Goal: Task Accomplishment & Management: Manage account settings

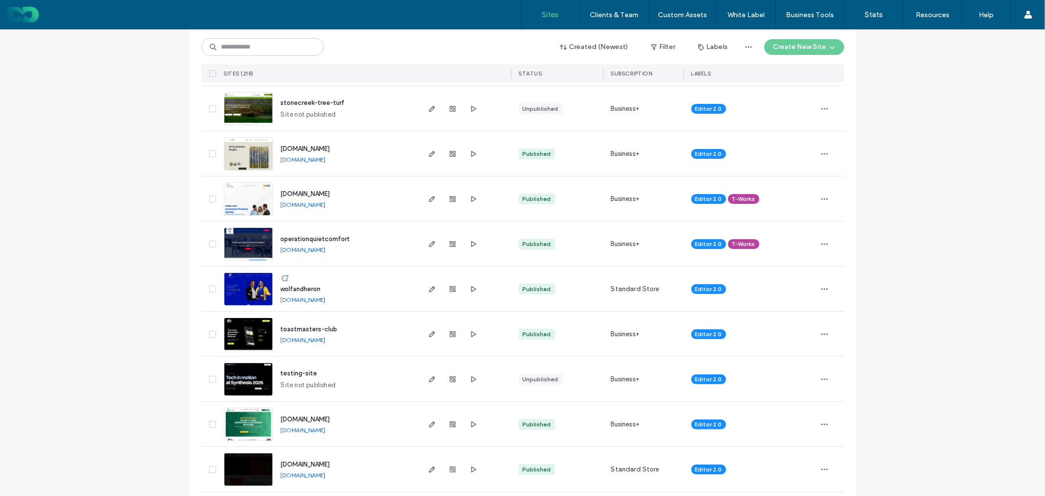
scroll to position [163, 0]
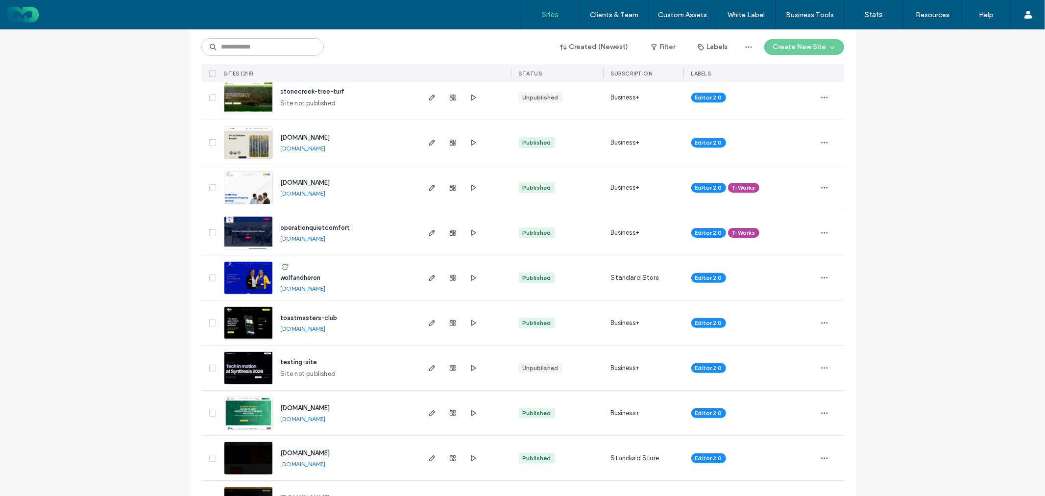
click at [310, 276] on span "wolfandheron" at bounding box center [301, 277] width 40 height 7
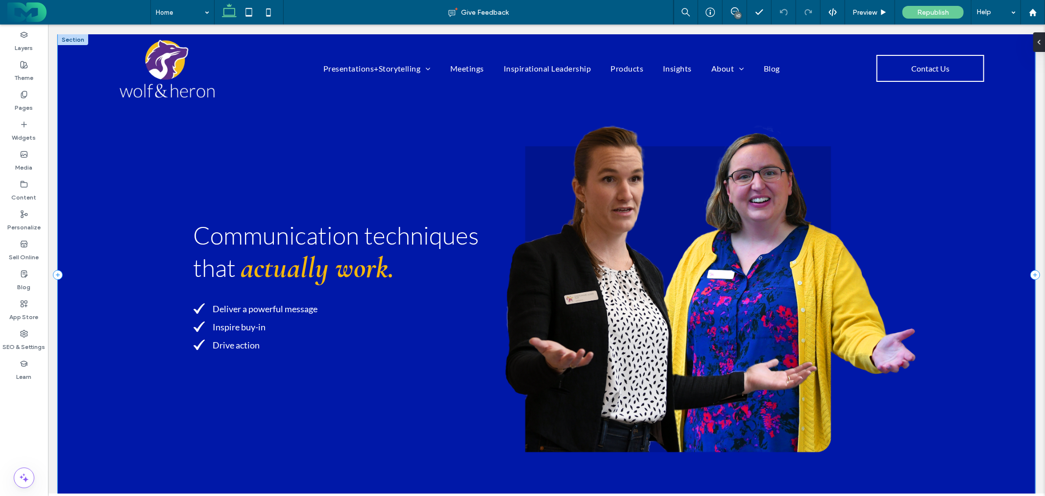
click at [83, 209] on div "Communication techniques that actually work. Deliver a powerful message Inspire…" at bounding box center [545, 274] width 977 height 480
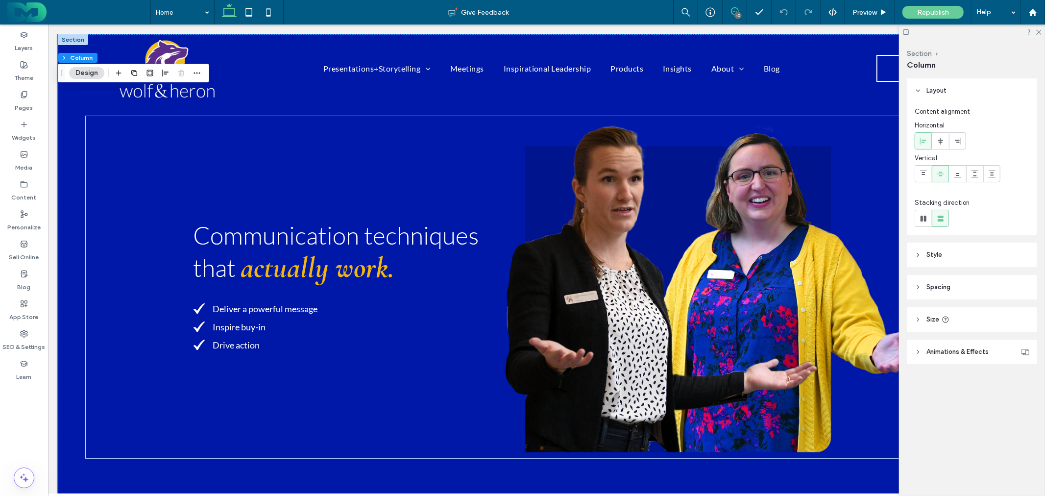
click at [731, 10] on use at bounding box center [735, 11] width 8 height 8
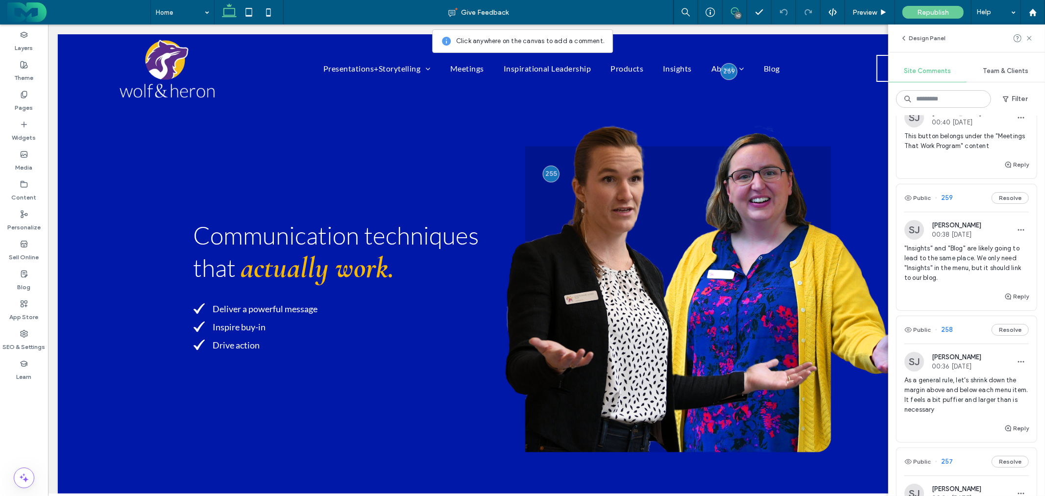
scroll to position [54, 0]
click at [944, 146] on span "This button belongs under the "Meetings That Work Program" content" at bounding box center [966, 139] width 124 height 20
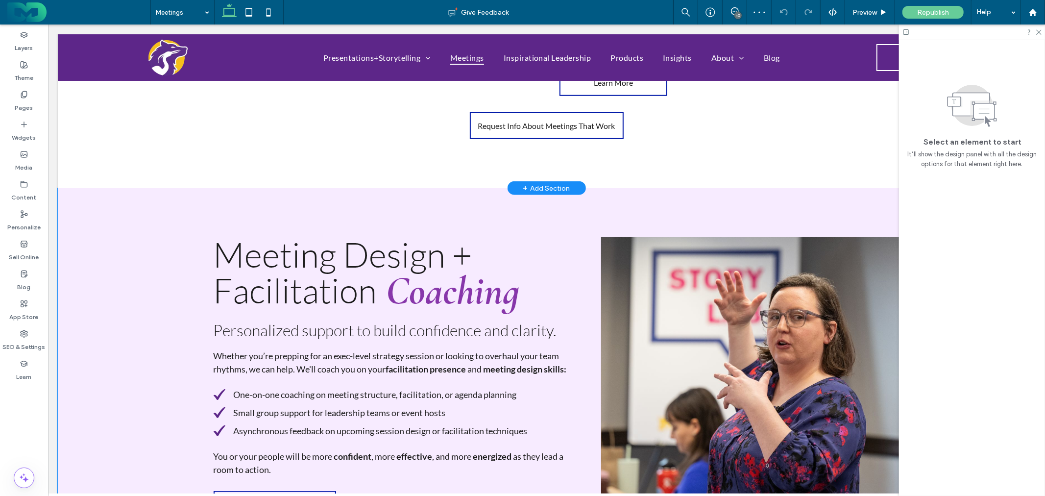
scroll to position [987, 0]
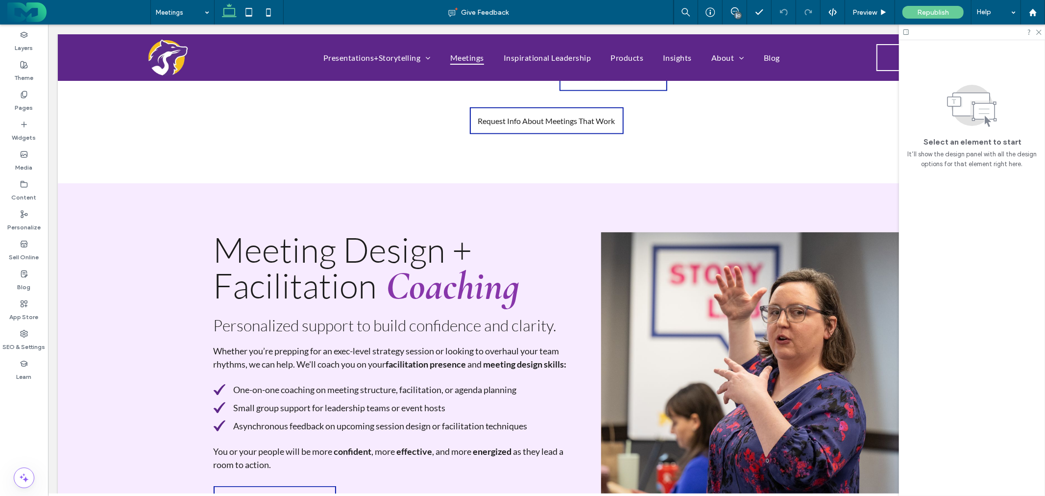
click at [737, 13] on div "10" at bounding box center [737, 15] width 7 height 7
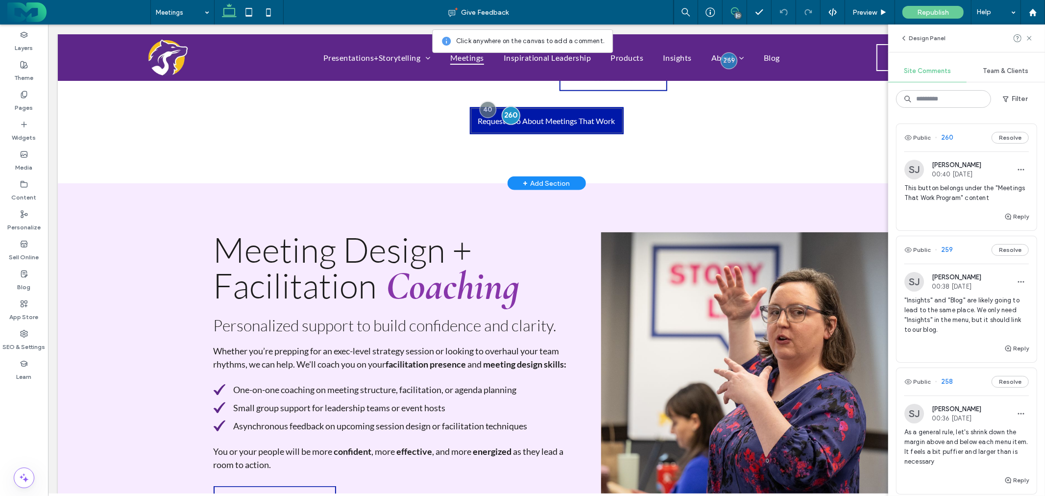
click at [504, 109] on div at bounding box center [510, 115] width 18 height 18
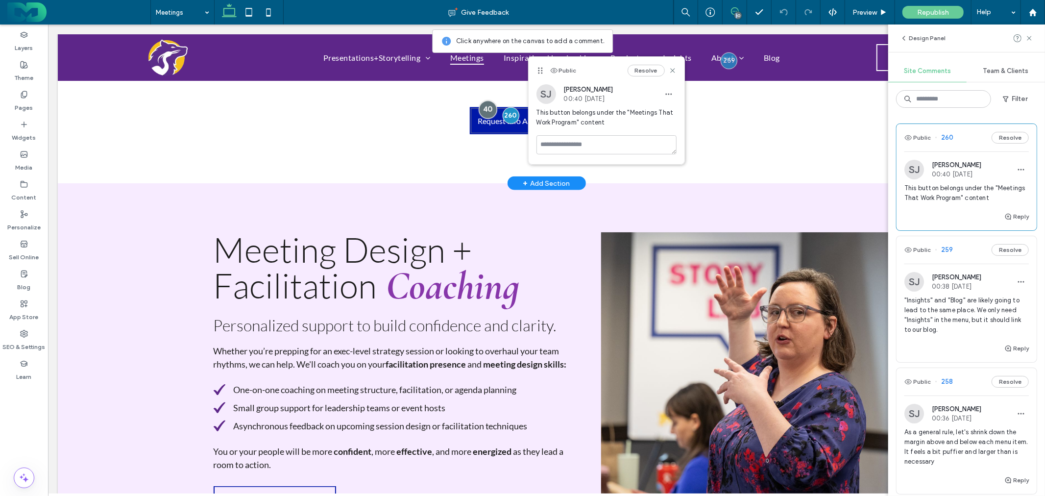
click at [480, 106] on div at bounding box center [487, 109] width 18 height 18
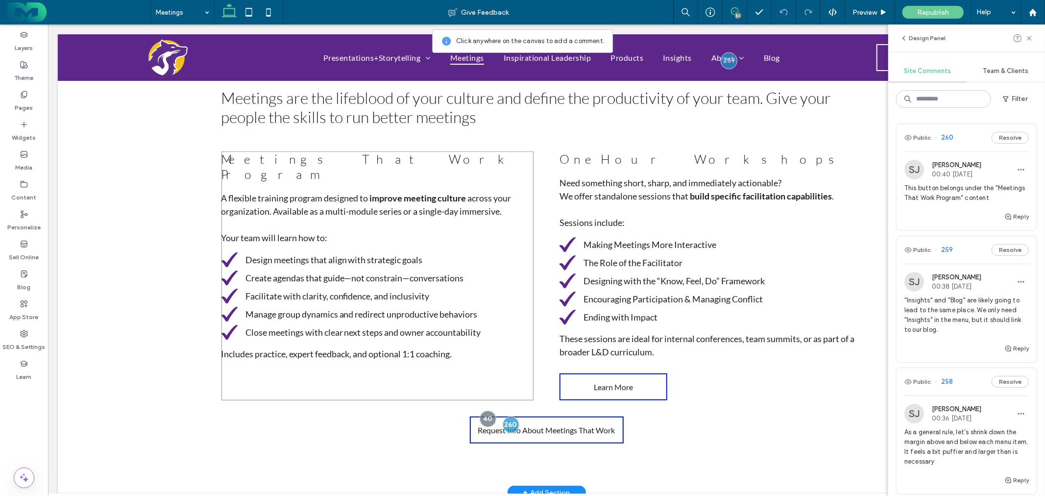
scroll to position [715, 0]
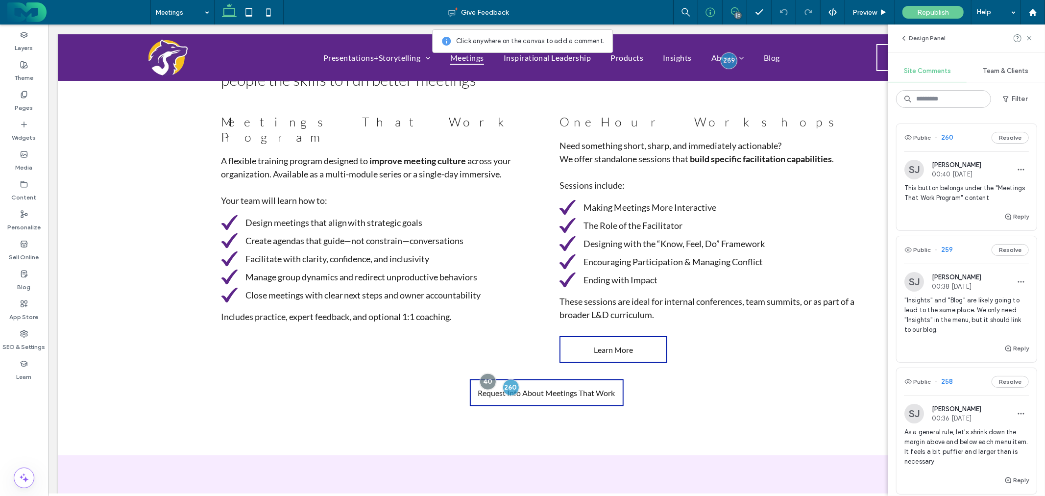
drag, startPoint x: 736, startPoint y: 12, endPoint x: 713, endPoint y: 22, distance: 24.4
click at [735, 12] on div "10" at bounding box center [737, 15] width 7 height 7
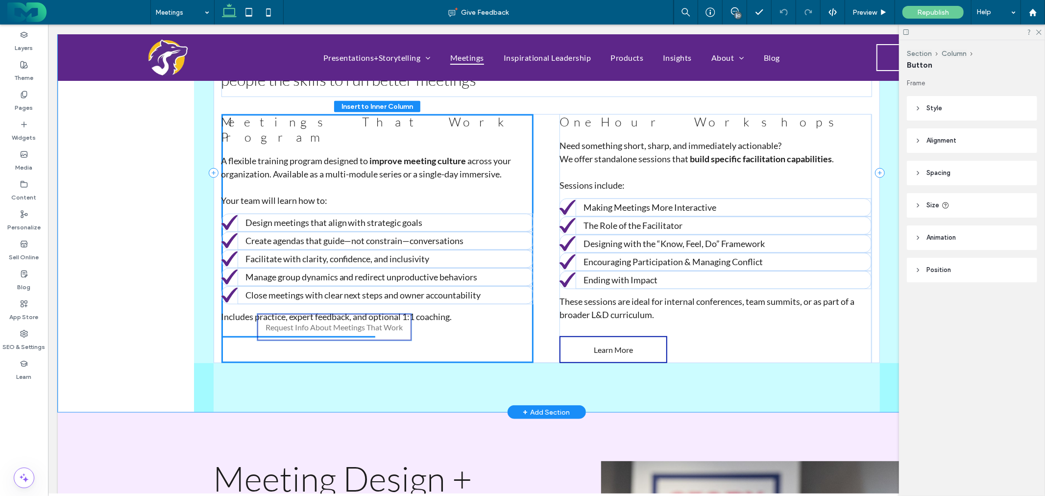
drag, startPoint x: 541, startPoint y: 393, endPoint x: 333, endPoint y: 332, distance: 217.1
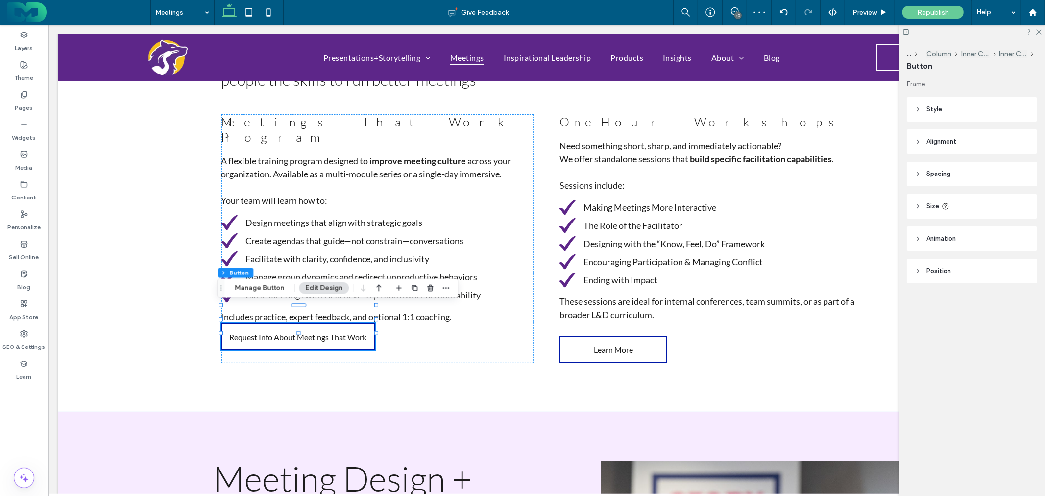
click at [958, 107] on header "Style" at bounding box center [971, 109] width 130 height 24
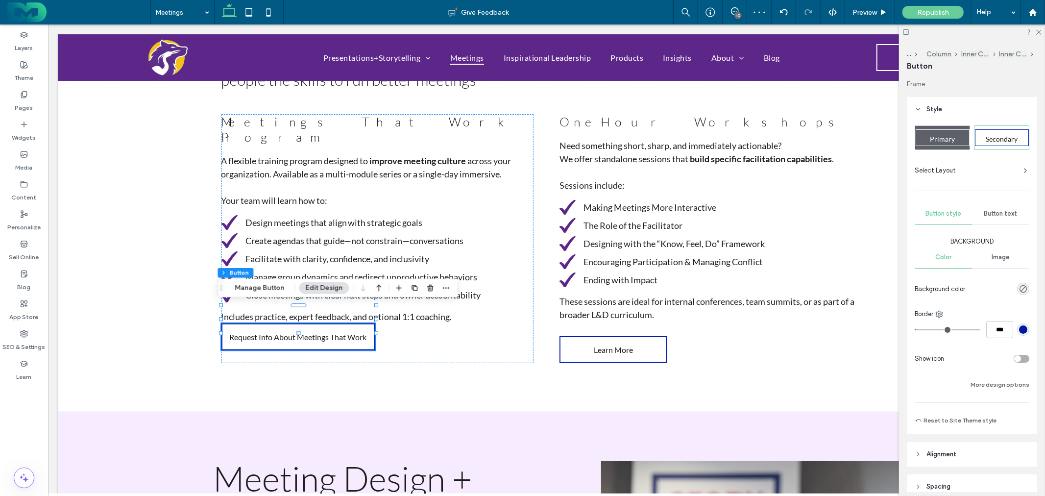
click at [958, 107] on header "Style" at bounding box center [971, 109] width 130 height 24
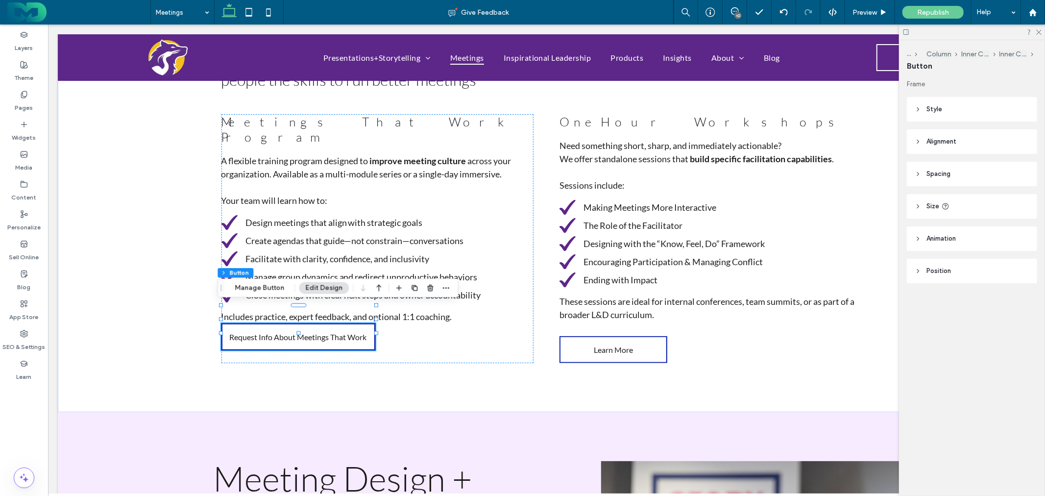
click at [963, 214] on header "Size" at bounding box center [971, 206] width 130 height 24
click at [967, 172] on header "Spacing" at bounding box center [971, 174] width 130 height 24
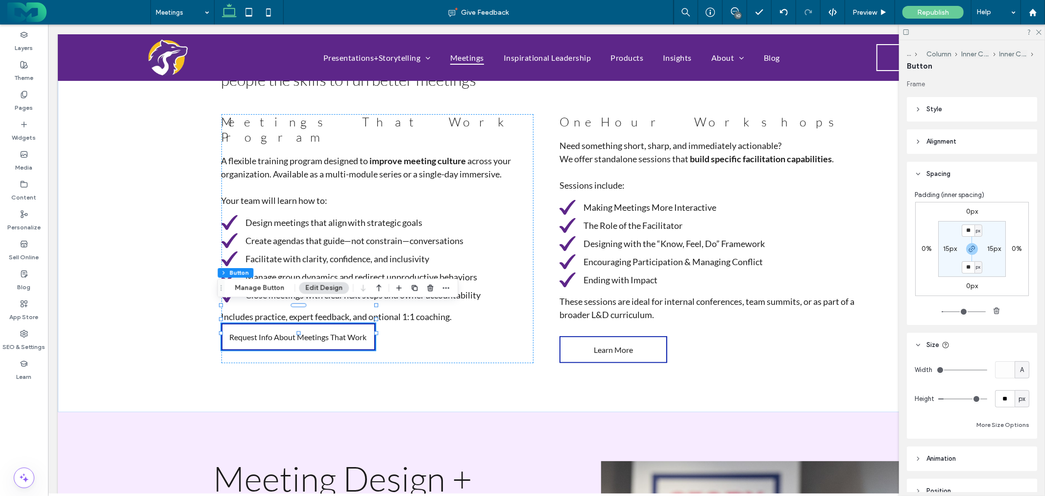
click at [968, 211] on label "0px" at bounding box center [972, 211] width 12 height 8
type input "*"
drag, startPoint x: 968, startPoint y: 244, endPoint x: 968, endPoint y: 235, distance: 8.8
click at [968, 245] on icon "button" at bounding box center [972, 249] width 8 height 8
click at [970, 213] on input "*" at bounding box center [967, 212] width 13 height 12
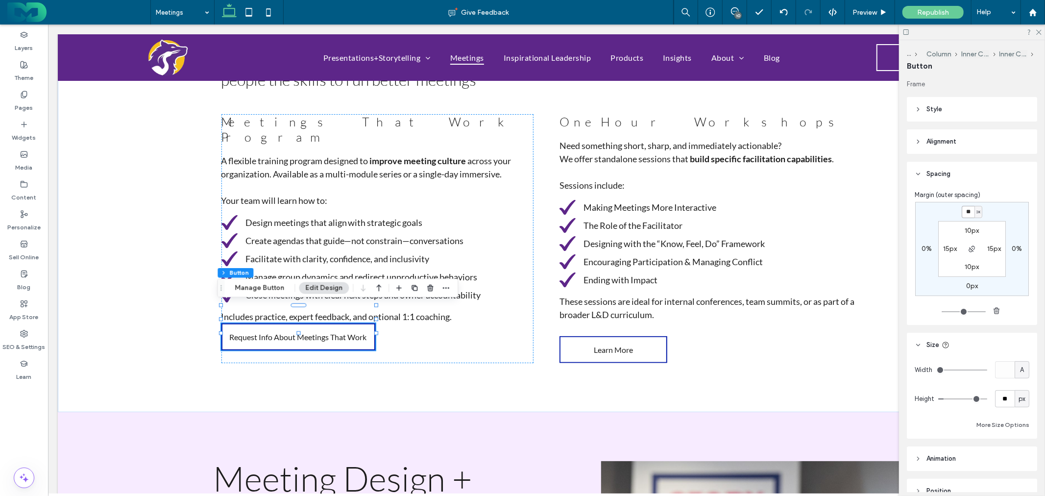
type input "**"
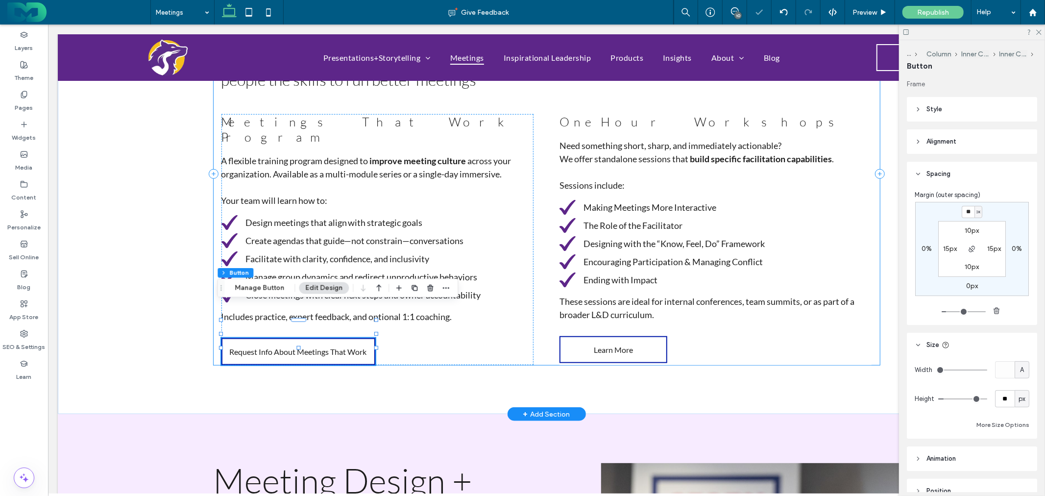
click at [166, 215] on div "TRAINING Meeting Design + Facilitation Training Meetings are the lifeblood of y…" at bounding box center [545, 173] width 977 height 480
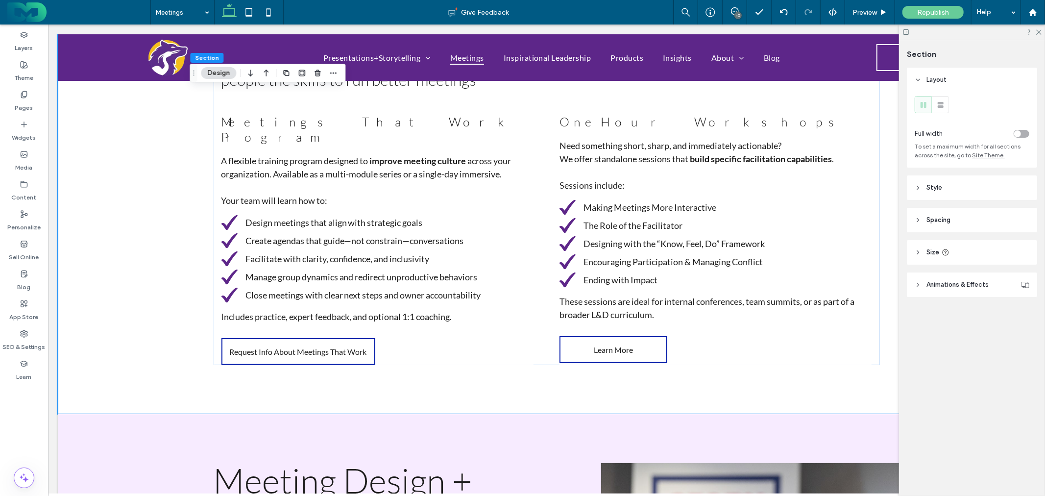
click at [1034, 32] on div at bounding box center [972, 31] width 146 height 15
click at [1037, 33] on use at bounding box center [1038, 32] width 5 height 5
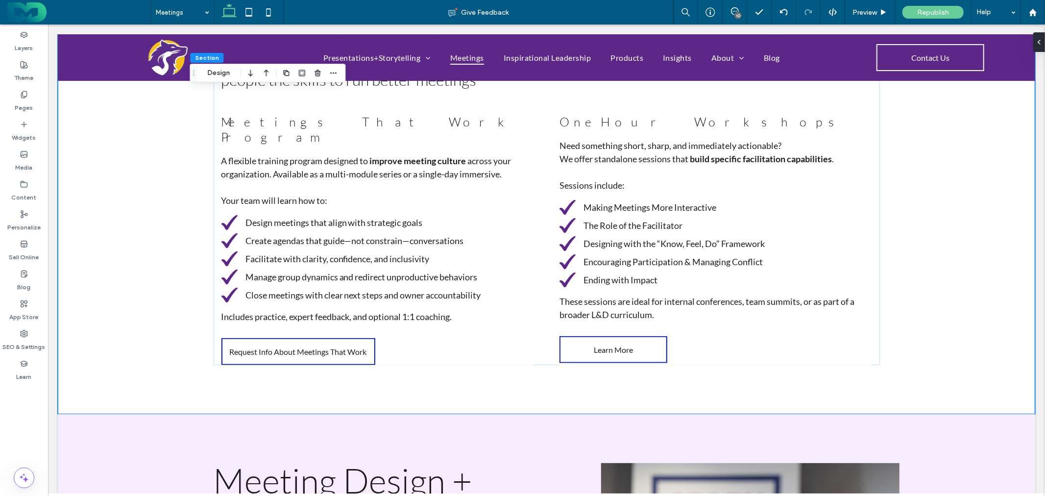
click at [737, 13] on div "10" at bounding box center [737, 15] width 7 height 7
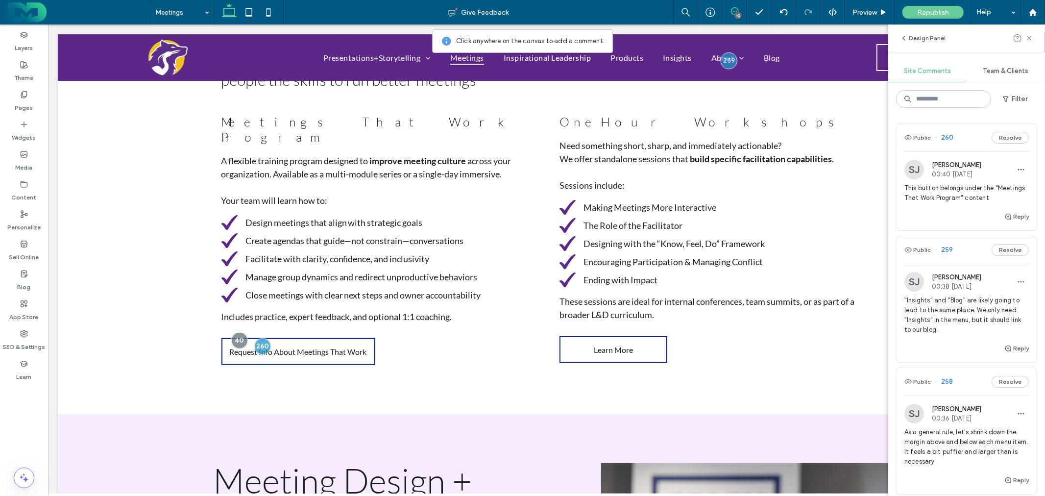
click at [1000, 136] on button "Resolve" at bounding box center [1009, 138] width 37 height 12
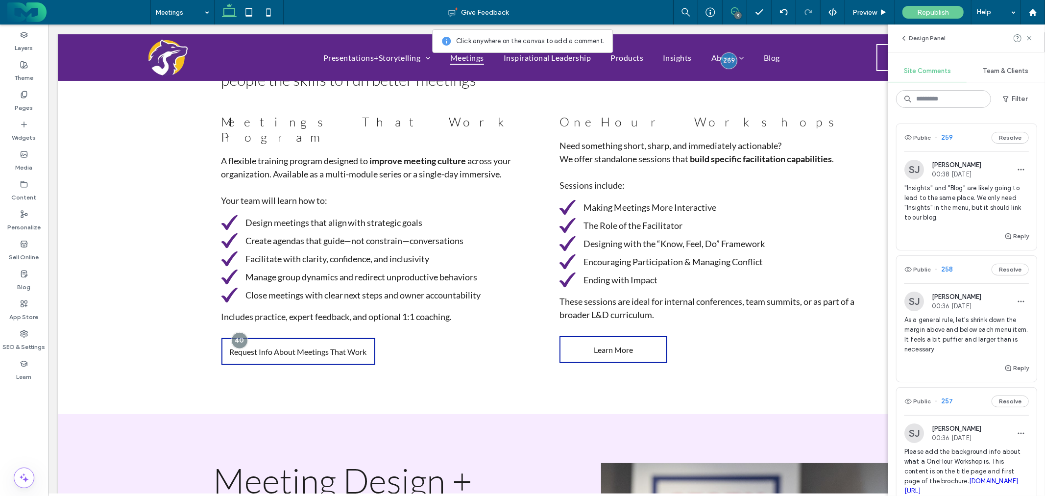
click at [982, 192] on span ""Insights" and "Blog" are likely going to lead to the same place. We only need …" at bounding box center [966, 202] width 124 height 39
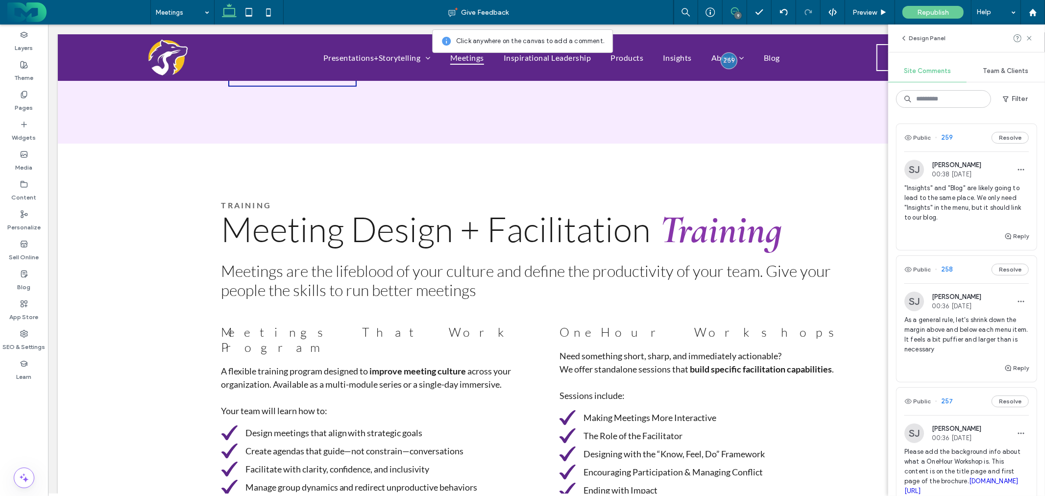
scroll to position [0, 0]
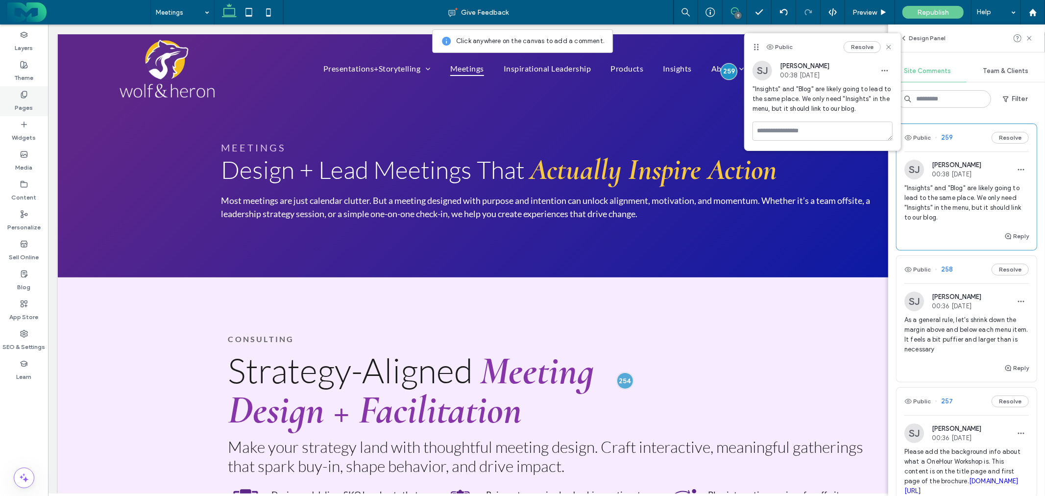
click at [23, 92] on use at bounding box center [23, 94] width 5 height 6
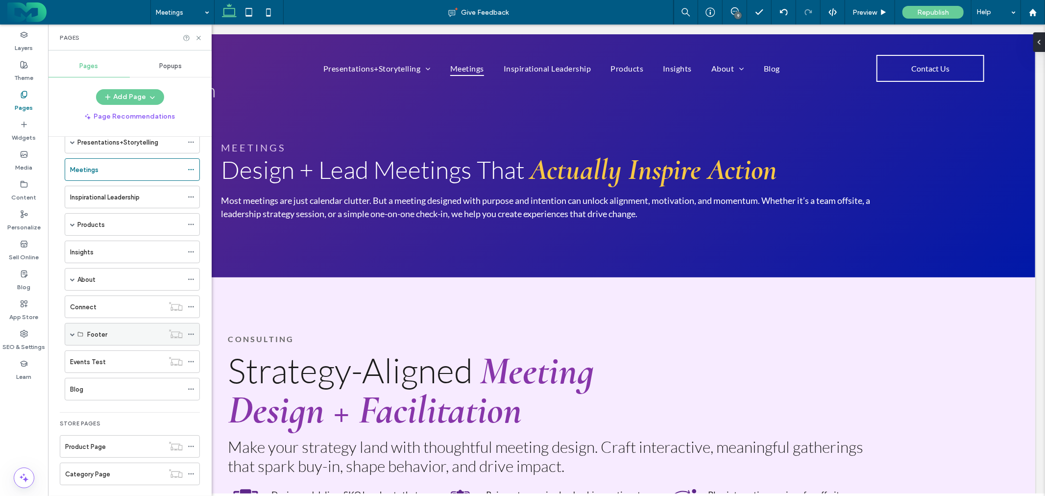
scroll to position [54, 0]
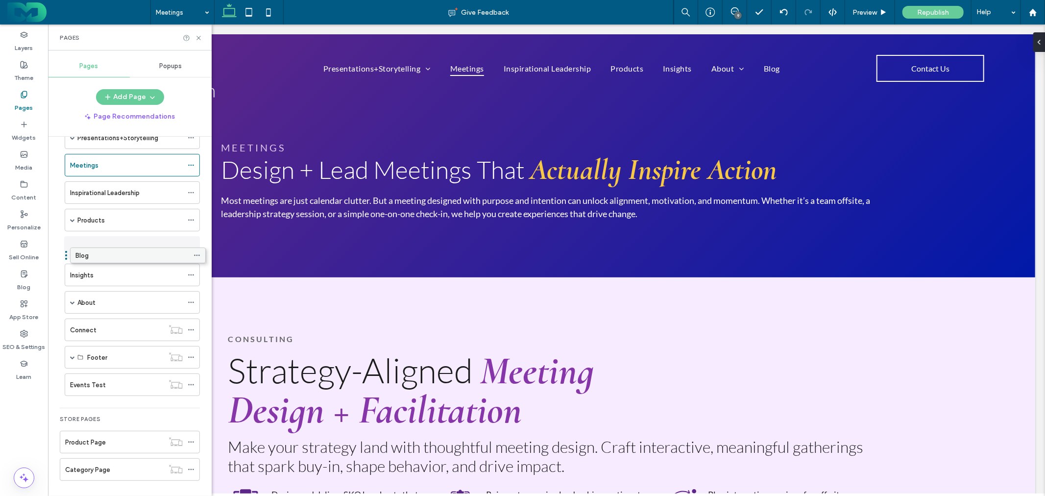
drag, startPoint x: 110, startPoint y: 381, endPoint x: 115, endPoint y: 257, distance: 124.0
click at [192, 246] on icon at bounding box center [191, 247] width 7 height 7
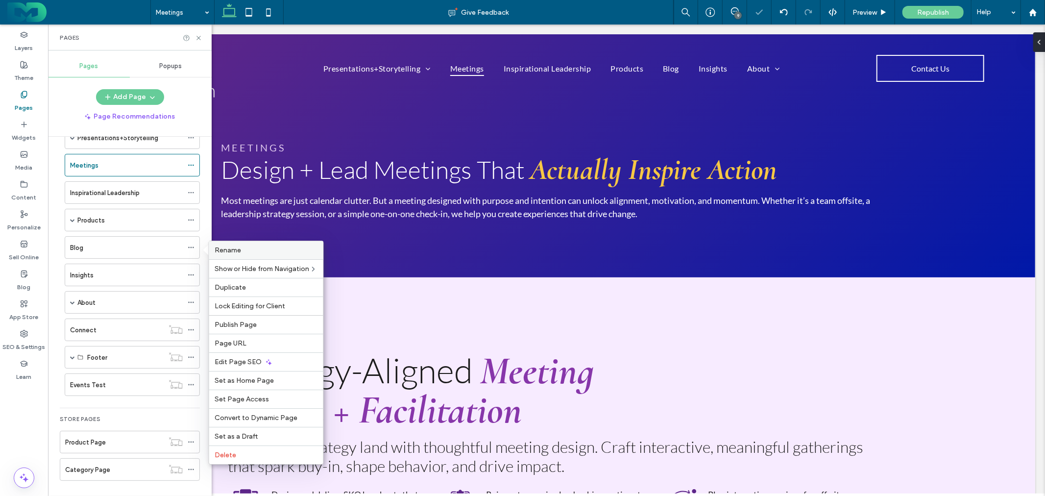
click at [240, 256] on div "Rename" at bounding box center [266, 250] width 114 height 18
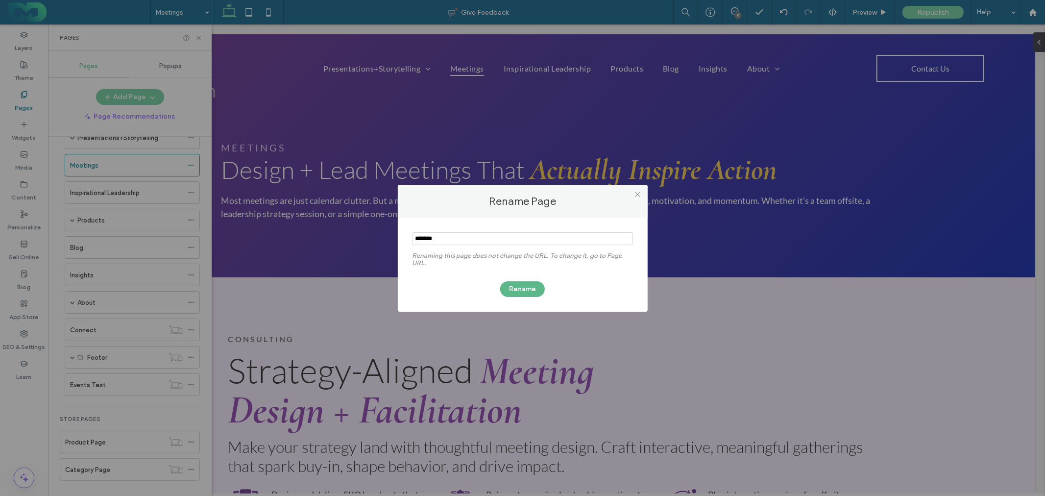
type input "*******"
click at [510, 287] on button "Rename" at bounding box center [522, 289] width 45 height 16
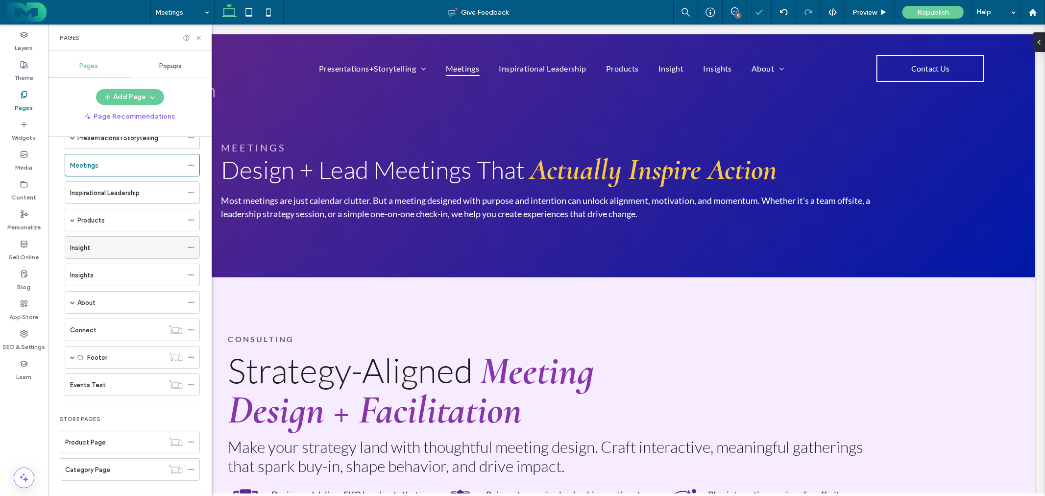
click at [192, 246] on icon at bounding box center [191, 247] width 7 height 7
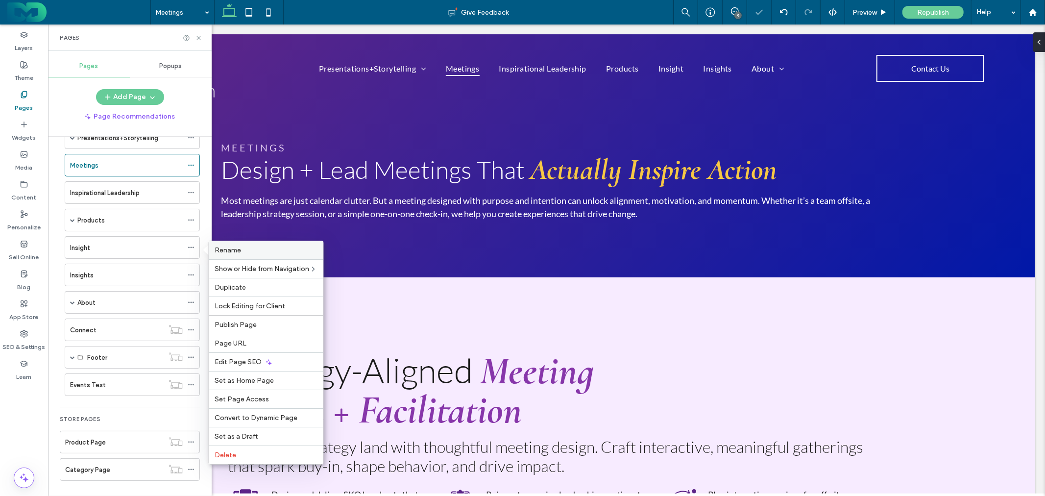
click at [222, 252] on span "Rename" at bounding box center [228, 250] width 26 height 8
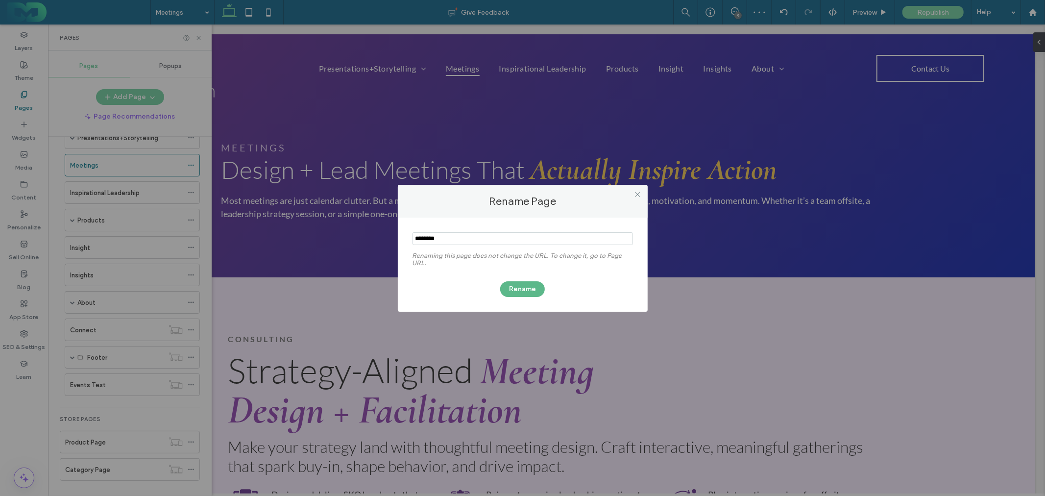
type input "********"
click at [517, 289] on button "Rename" at bounding box center [522, 289] width 45 height 16
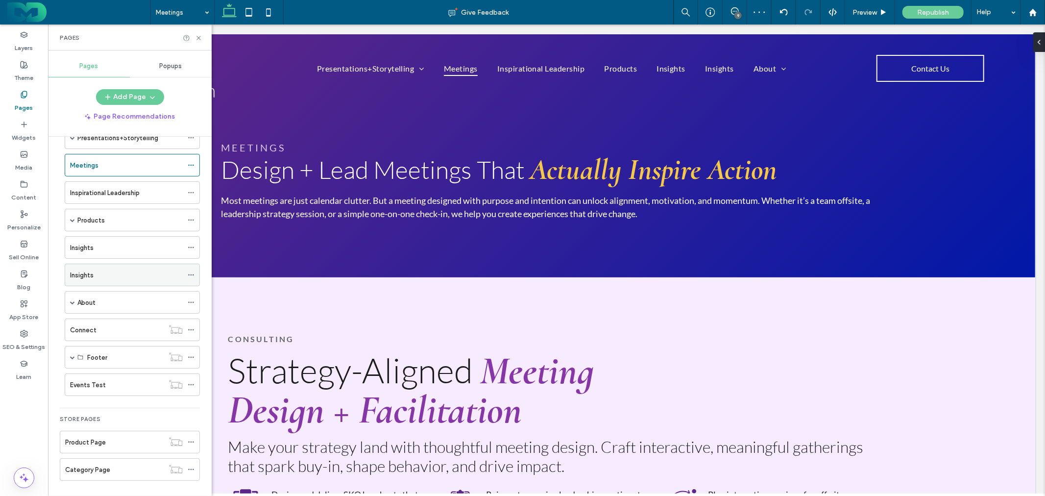
click at [165, 273] on div "Insights" at bounding box center [126, 275] width 113 height 10
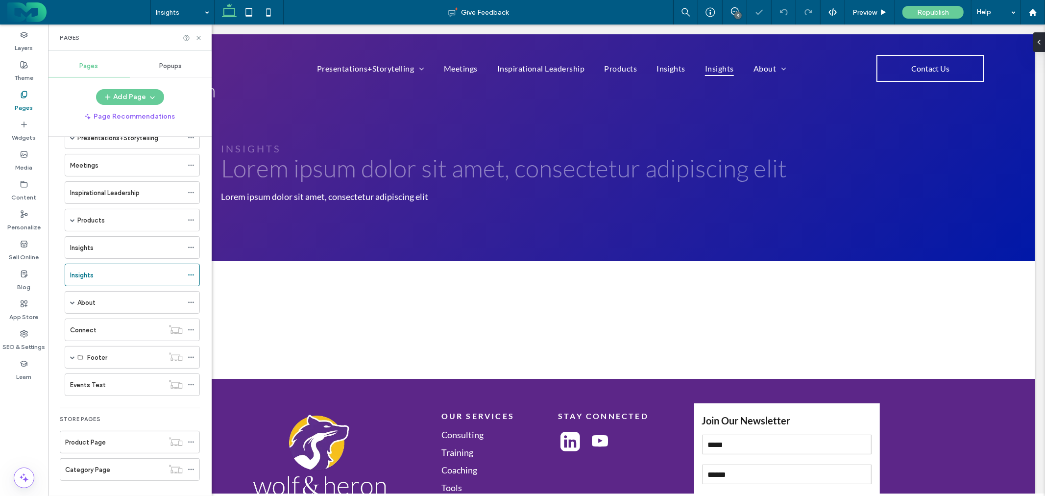
click at [163, 247] on div "Insights" at bounding box center [126, 247] width 113 height 10
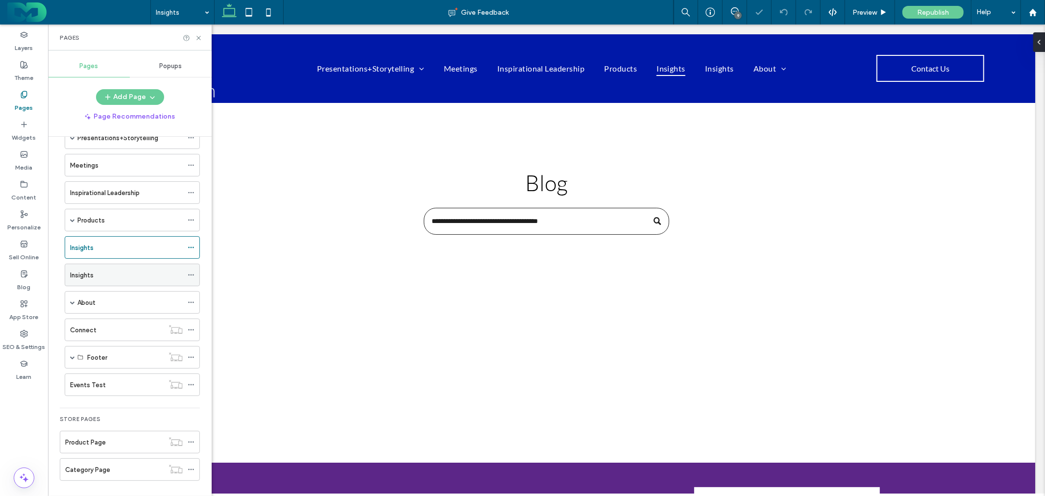
click at [161, 271] on div "Insights" at bounding box center [126, 275] width 113 height 10
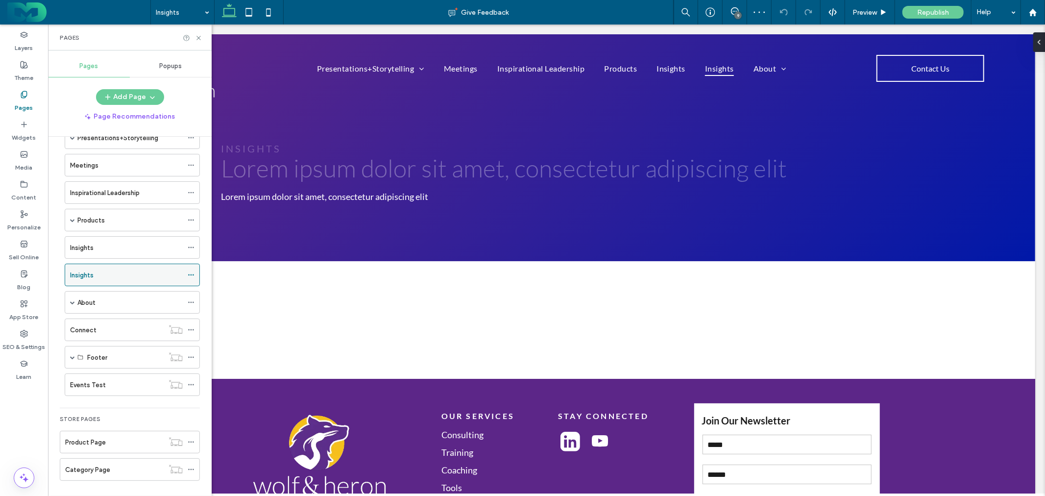
click at [192, 273] on icon at bounding box center [191, 274] width 7 height 7
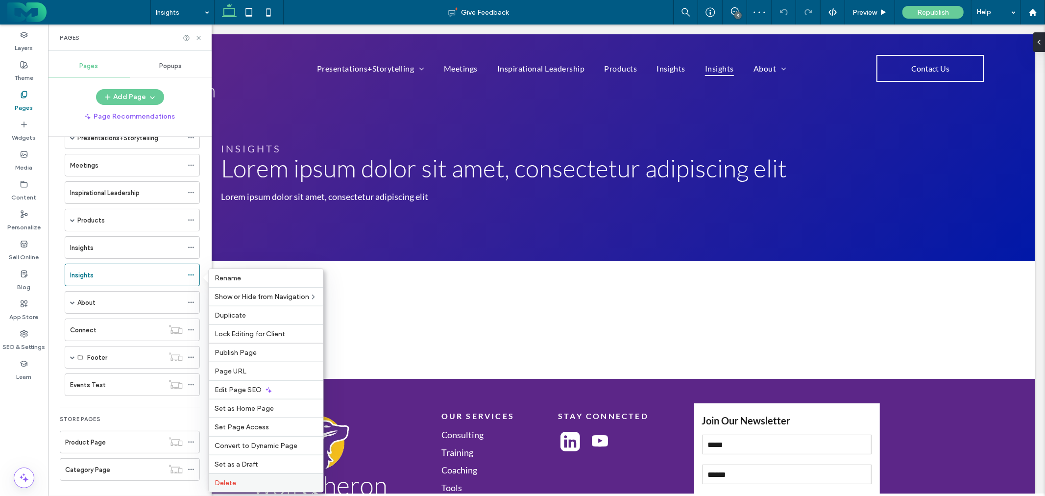
click at [259, 478] on label "Delete" at bounding box center [266, 482] width 102 height 8
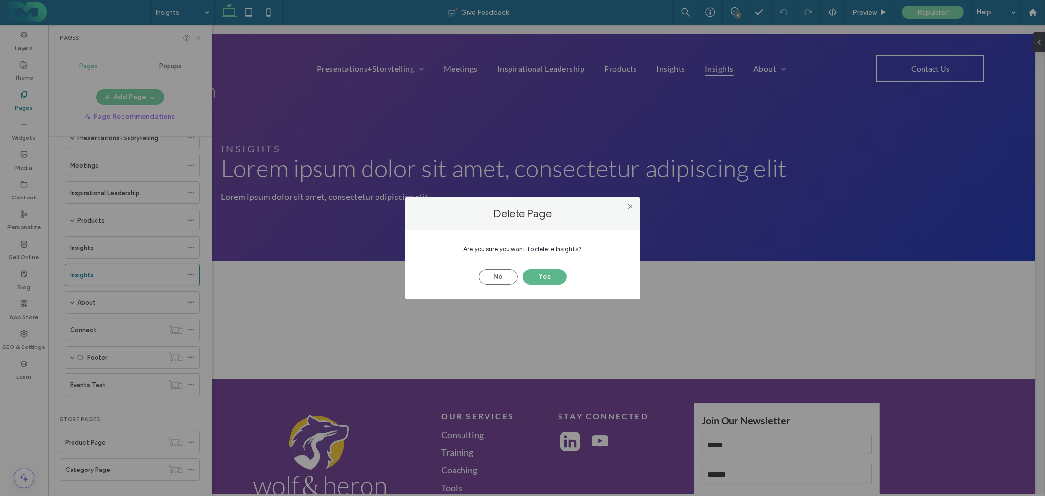
click at [548, 276] on button "Yes" at bounding box center [545, 277] width 44 height 16
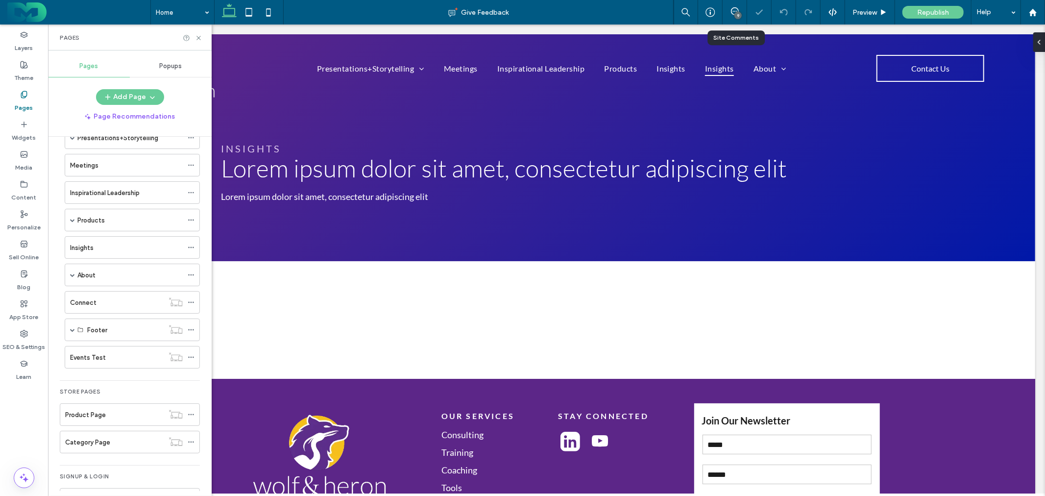
click at [738, 16] on div "9" at bounding box center [737, 15] width 7 height 7
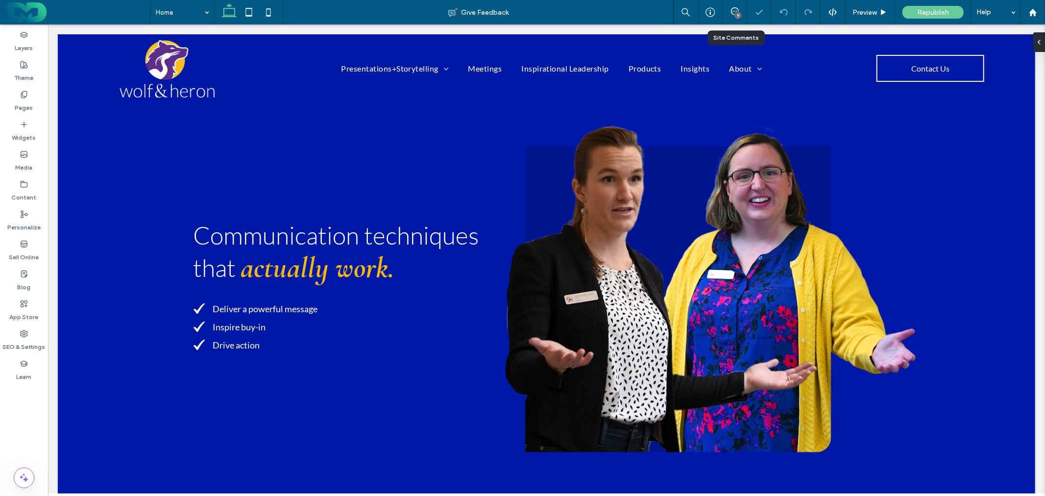
click at [742, 18] on div "9" at bounding box center [734, 12] width 24 height 24
click at [733, 15] on use at bounding box center [735, 11] width 8 height 8
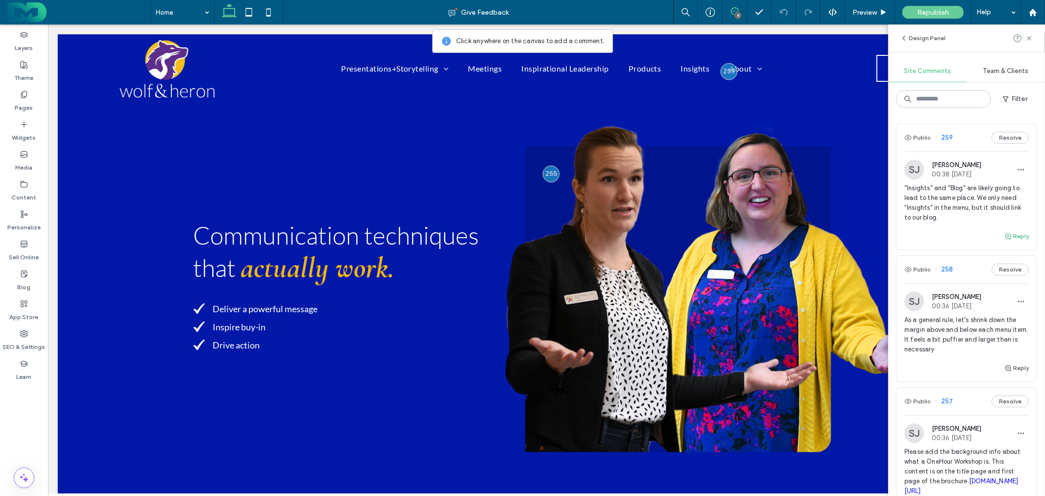
click at [1004, 236] on icon "button" at bounding box center [1008, 236] width 8 height 8
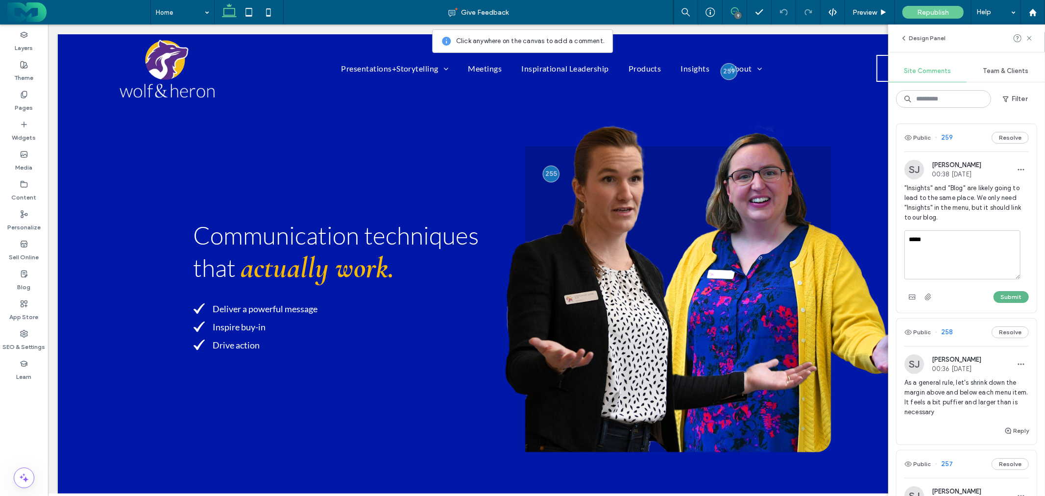
type textarea "*****"
click at [1008, 298] on button "Submit" at bounding box center [1010, 297] width 35 height 12
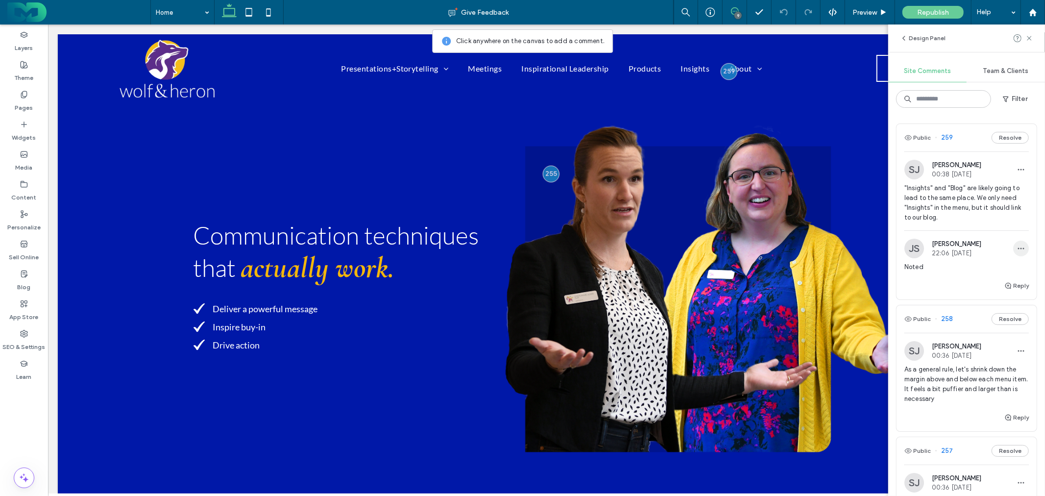
click at [1018, 248] on use "button" at bounding box center [1021, 248] width 6 height 1
click at [964, 271] on div "Edit" at bounding box center [976, 273] width 87 height 19
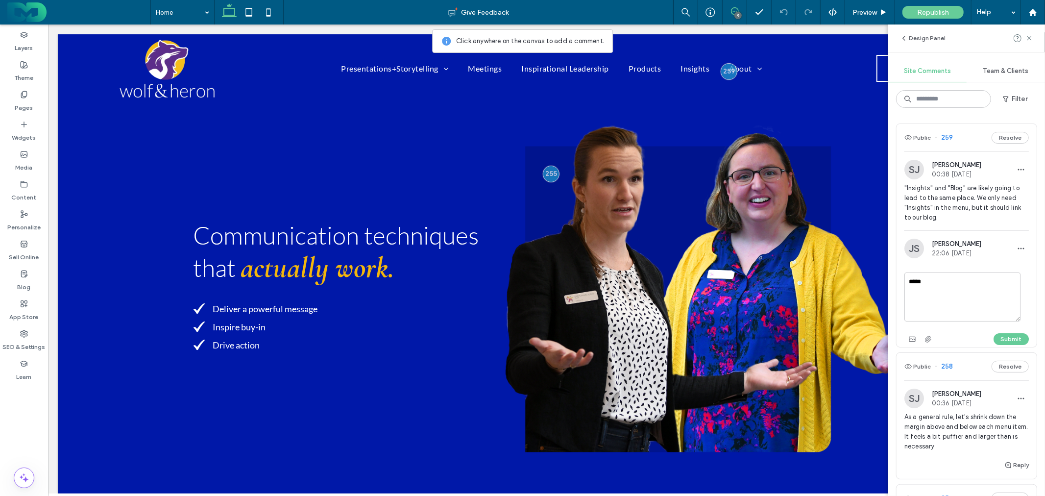
click at [953, 275] on textarea "*****" at bounding box center [962, 296] width 116 height 49
click at [967, 124] on div "Public 259 Resolve" at bounding box center [966, 137] width 140 height 27
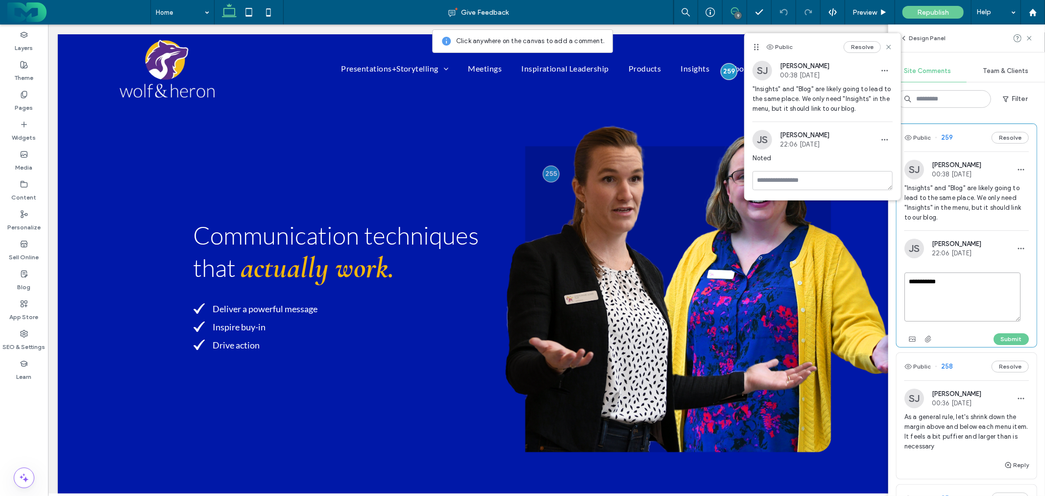
click at [968, 281] on textarea "**********" at bounding box center [962, 296] width 116 height 49
drag, startPoint x: 961, startPoint y: 285, endPoint x: 927, endPoint y: 284, distance: 34.3
click at [926, 284] on textarea "**********" at bounding box center [962, 296] width 116 height 49
type textarea "*****"
click at [997, 334] on button "Submit" at bounding box center [1010, 339] width 35 height 12
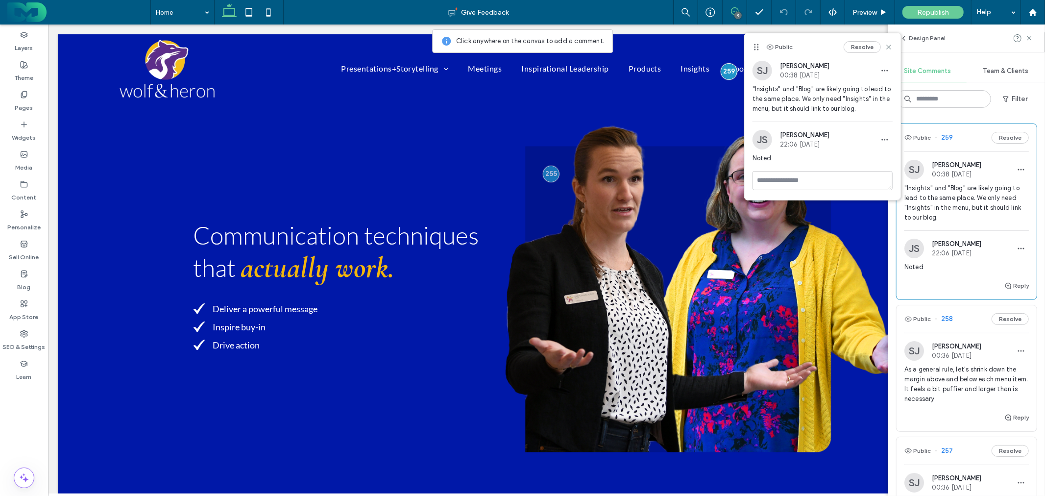
click at [968, 370] on span "As a general rule, let's shrink down the margin above and below each menu item.…" at bounding box center [966, 383] width 124 height 39
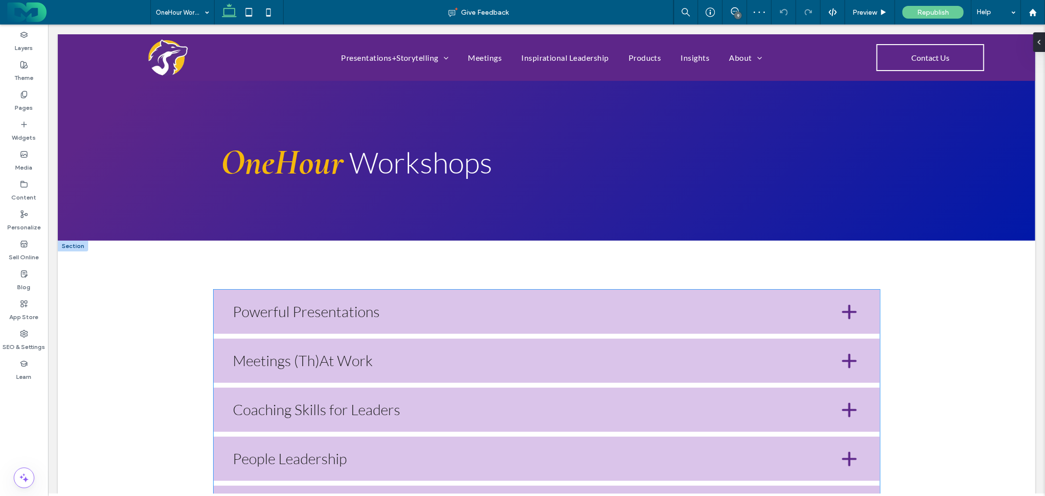
scroll to position [129, 0]
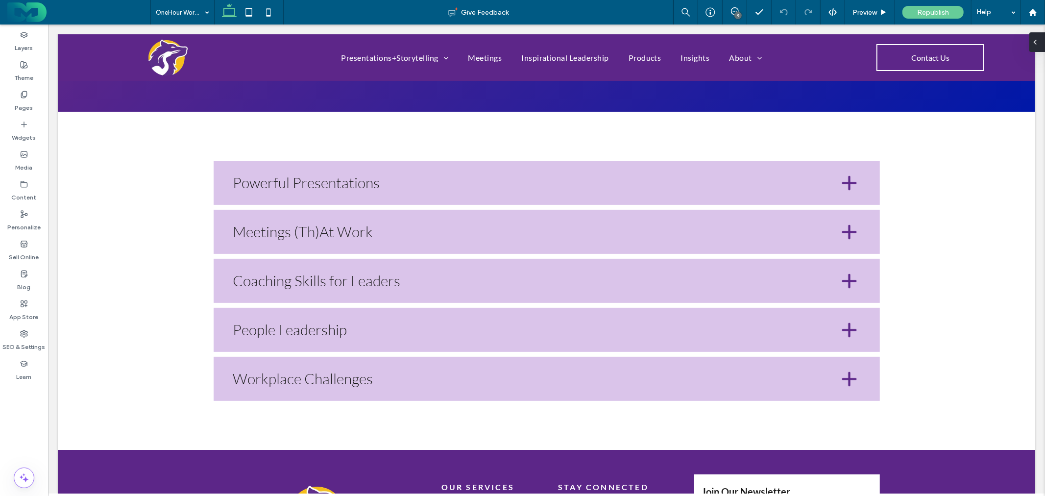
click at [1038, 45] on icon at bounding box center [1035, 42] width 8 height 8
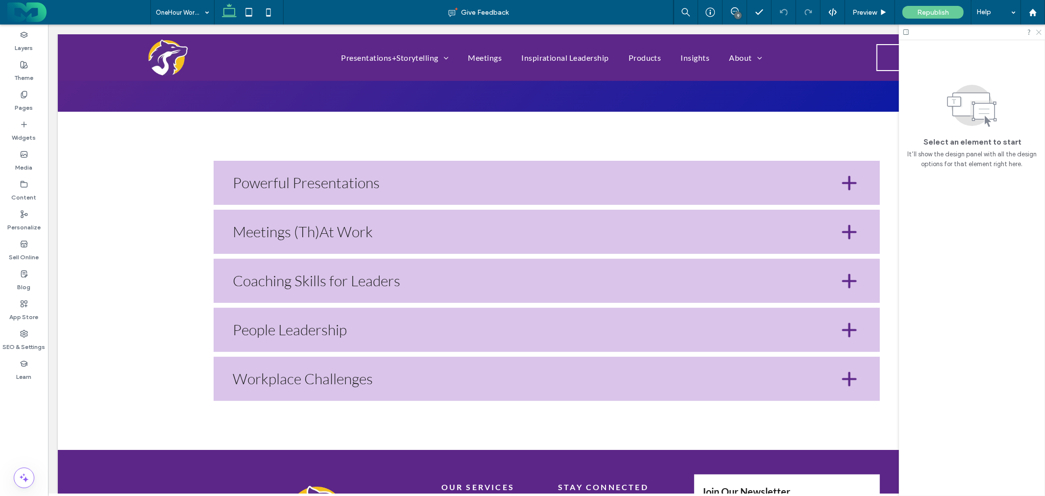
click at [1039, 32] on icon at bounding box center [1038, 31] width 6 height 6
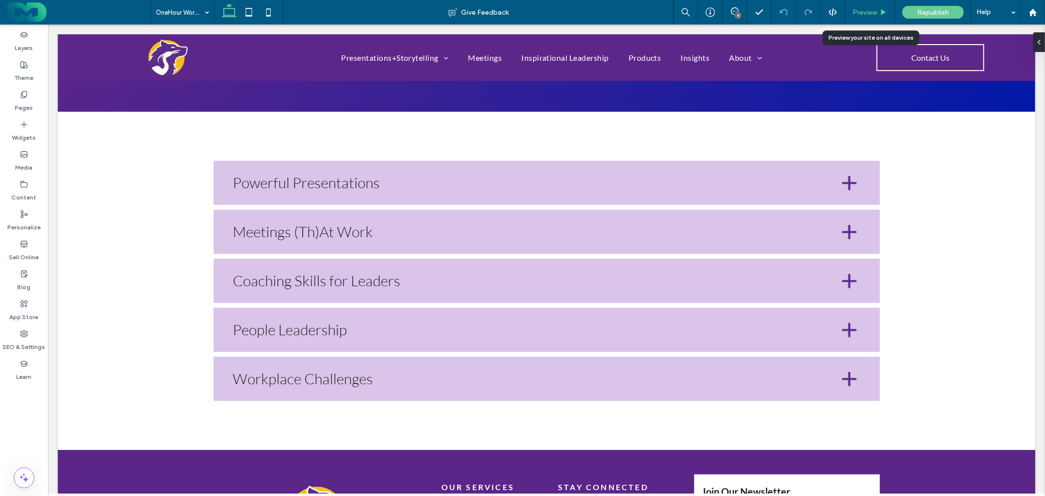
click at [859, 13] on span "Preview" at bounding box center [864, 12] width 24 height 8
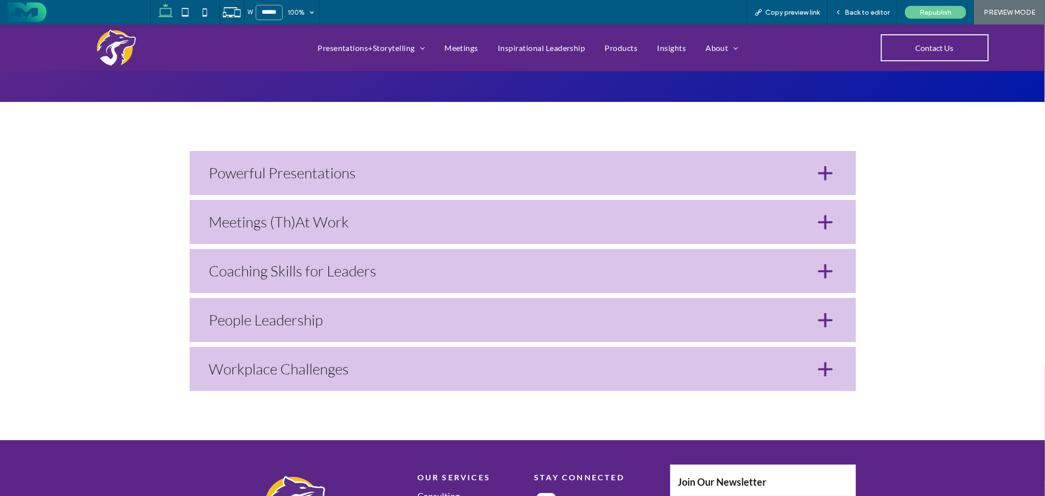
scroll to position [119, 0]
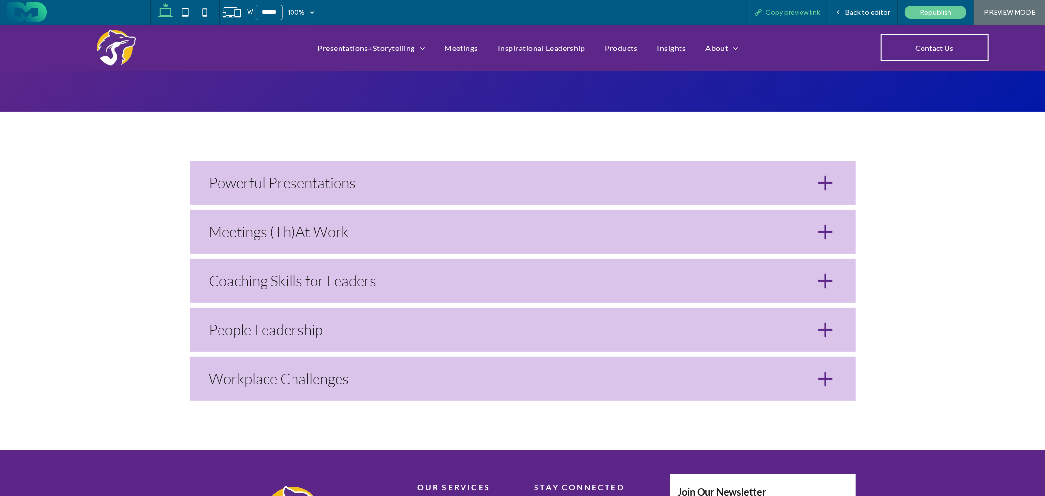
click at [781, 12] on span "Copy preview link" at bounding box center [792, 12] width 54 height 8
click at [885, 16] on div "Back to editor" at bounding box center [862, 12] width 70 height 24
click at [863, 12] on span "Back to editor" at bounding box center [866, 12] width 45 height 8
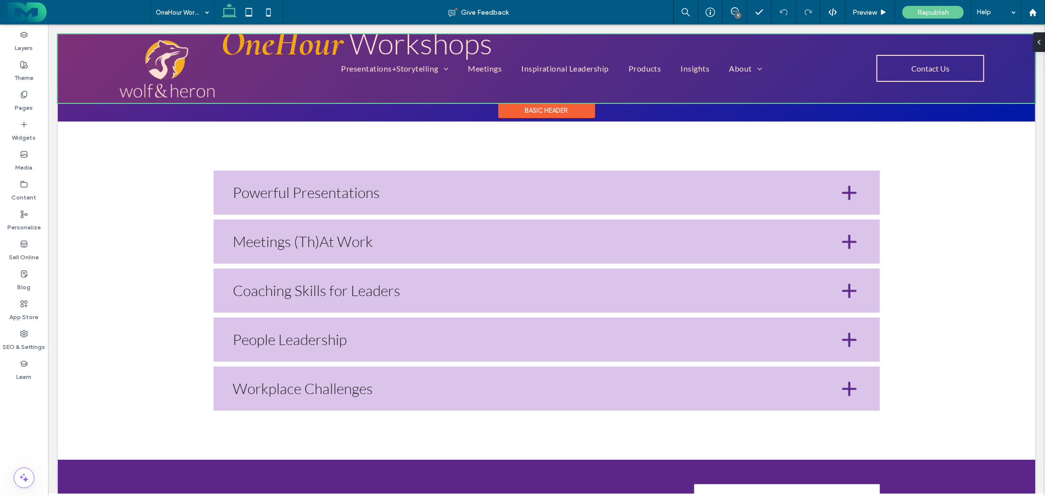
scroll to position [129, 0]
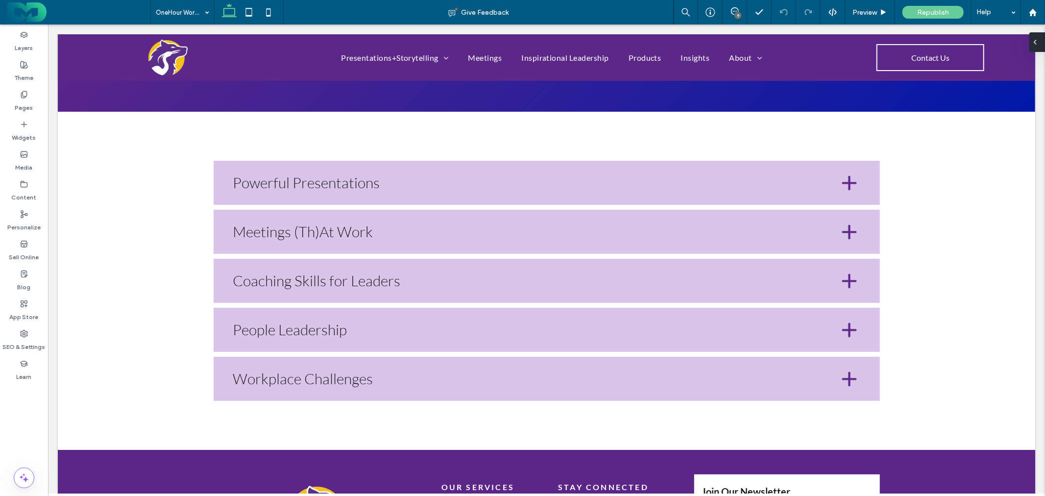
drag, startPoint x: 1035, startPoint y: 43, endPoint x: 987, endPoint y: 19, distance: 53.9
click at [1035, 43] on icon at bounding box center [1035, 42] width 8 height 8
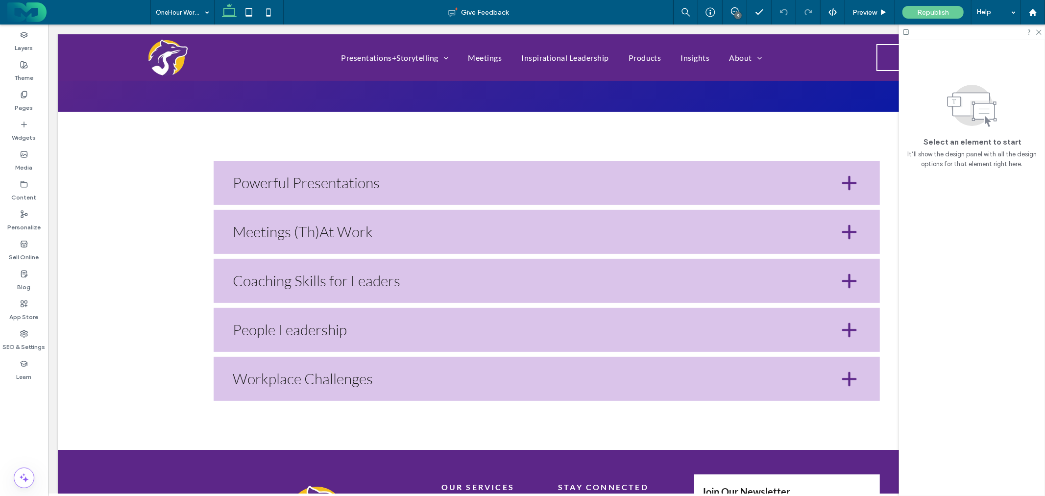
click at [730, 6] on div "9" at bounding box center [734, 12] width 24 height 24
click at [735, 15] on div "9" at bounding box center [737, 15] width 7 height 7
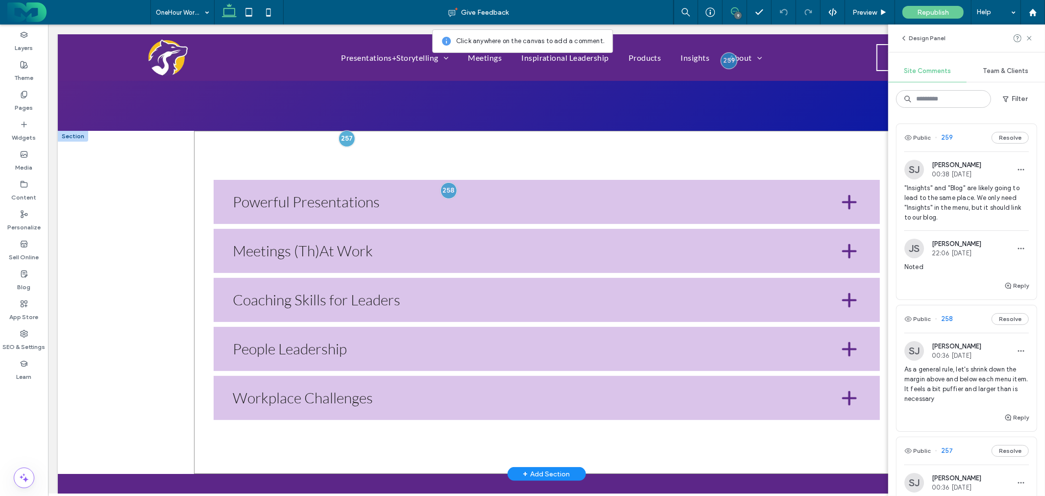
scroll to position [20, 0]
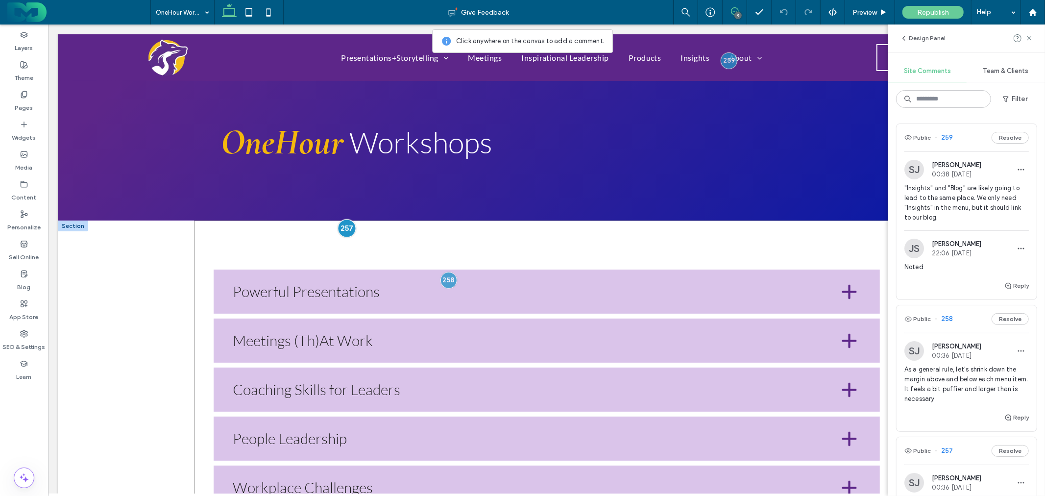
click at [339, 223] on div at bounding box center [346, 227] width 18 height 18
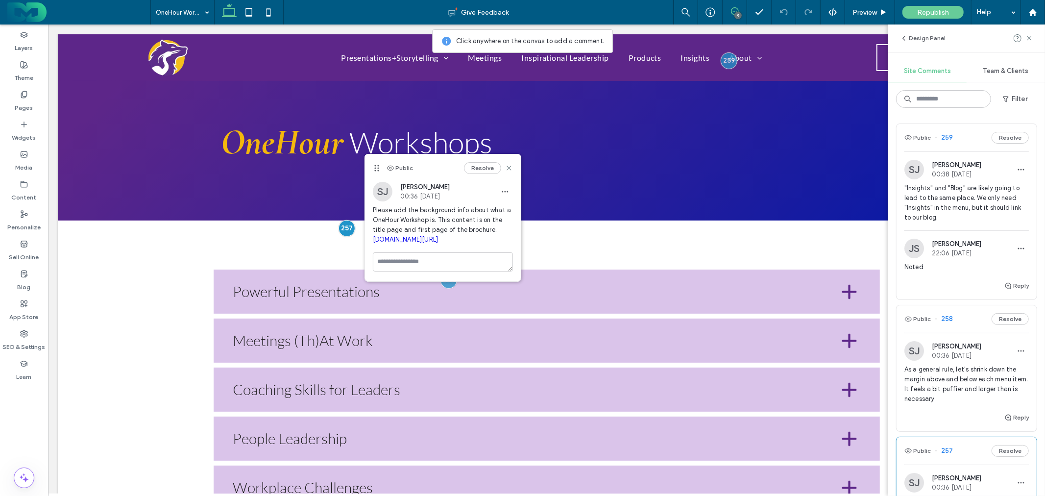
click at [385, 243] on link "[DOMAIN_NAME][URL]" at bounding box center [406, 239] width 66 height 7
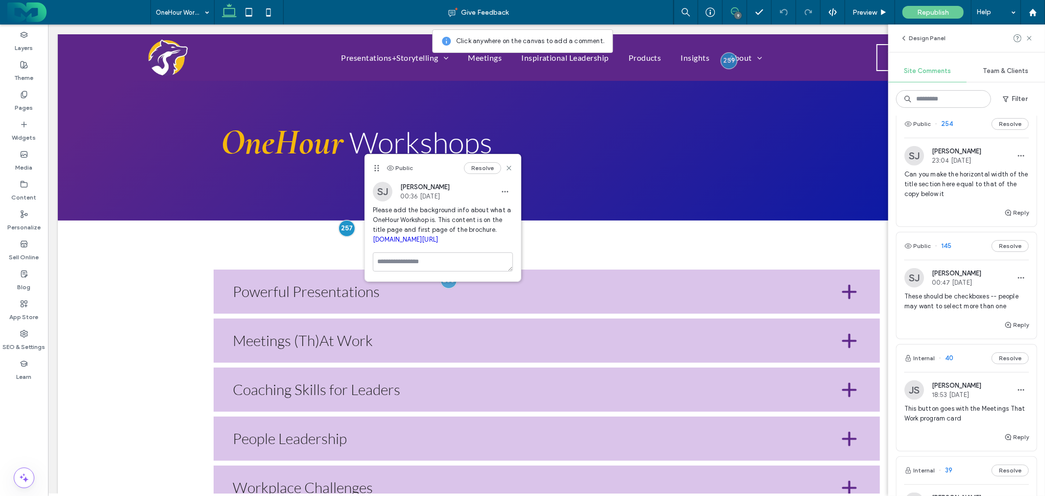
scroll to position [925, 0]
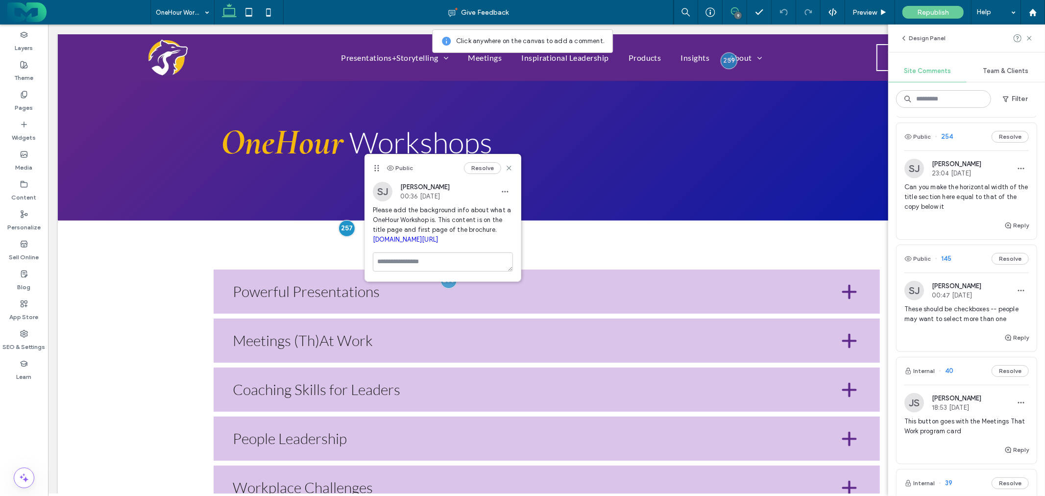
click at [958, 212] on span "Can you make the horizontal width of the title section here equal to that of th…" at bounding box center [966, 196] width 124 height 29
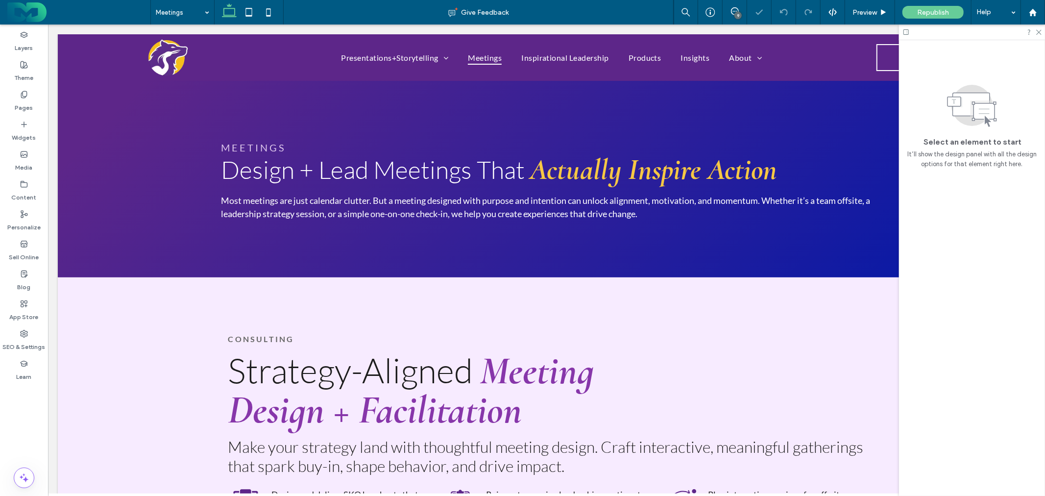
scroll to position [110, 0]
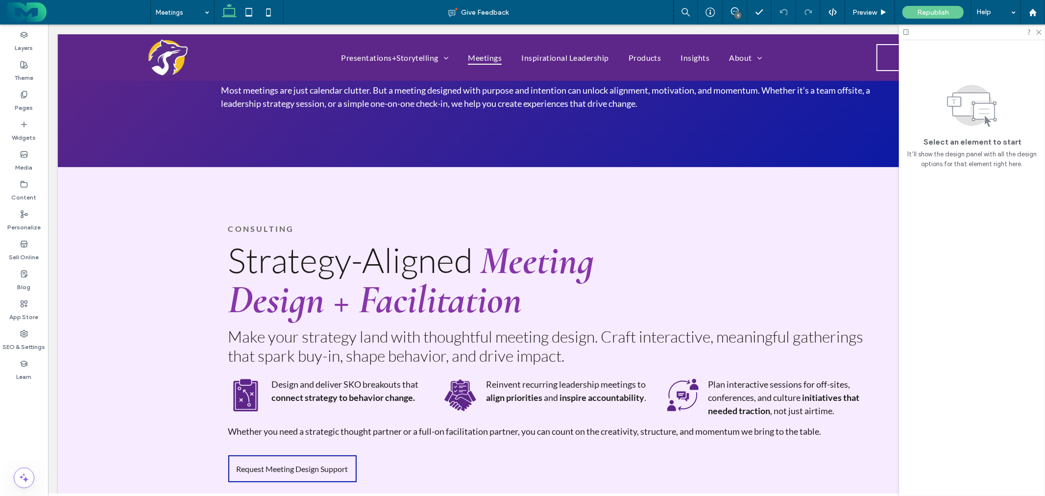
click at [738, 14] on div "9" at bounding box center [737, 15] width 7 height 7
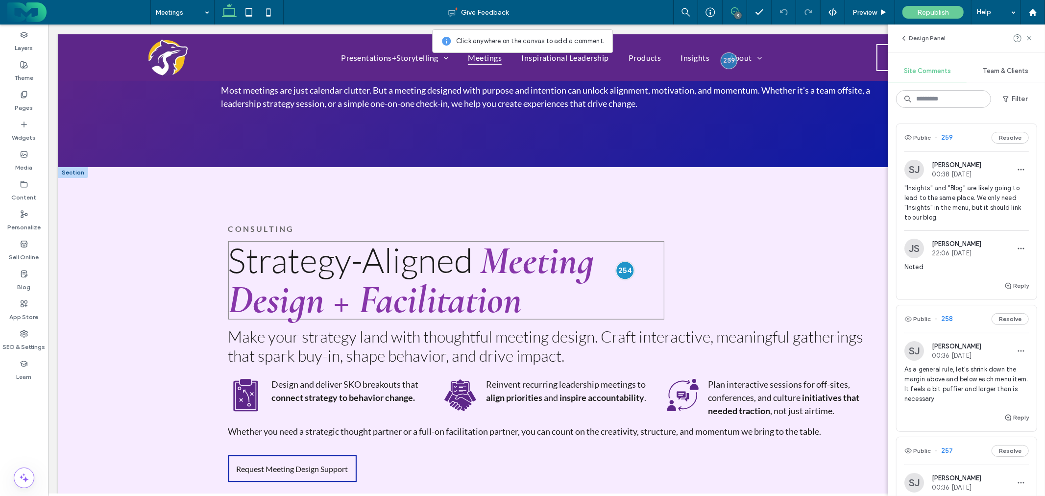
click at [618, 266] on div at bounding box center [624, 270] width 18 height 18
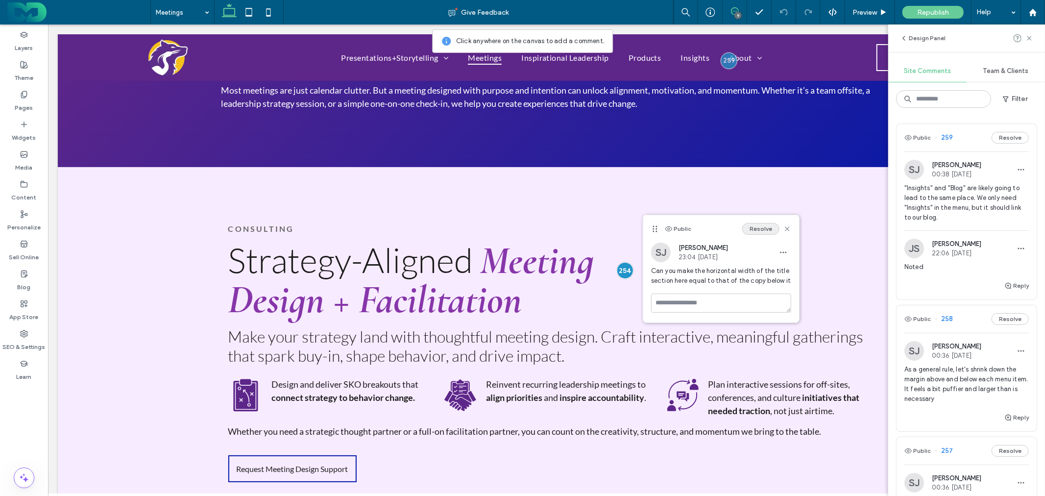
click at [749, 224] on button "Resolve" at bounding box center [760, 229] width 37 height 12
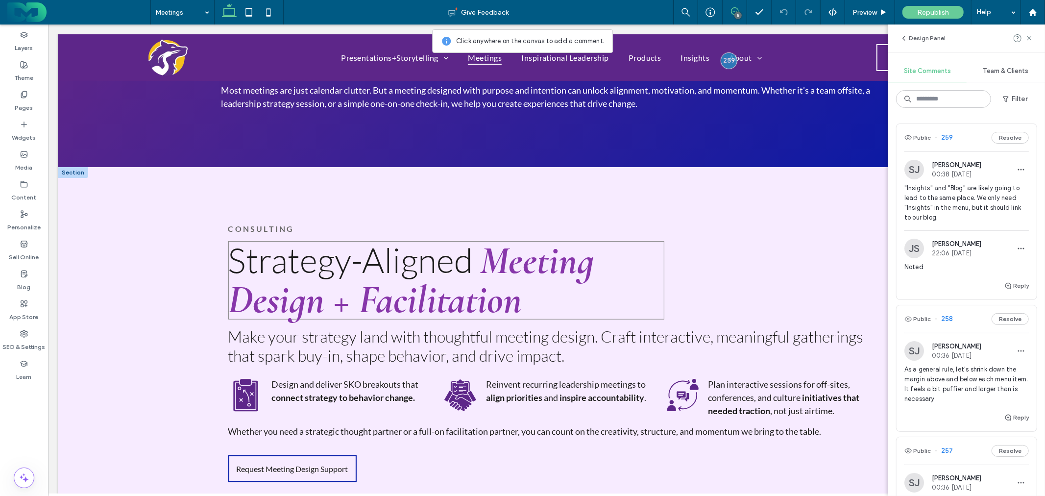
click at [612, 285] on h2 "Strategy-Aligned Meeting Design + Facilitation" at bounding box center [446, 279] width 436 height 78
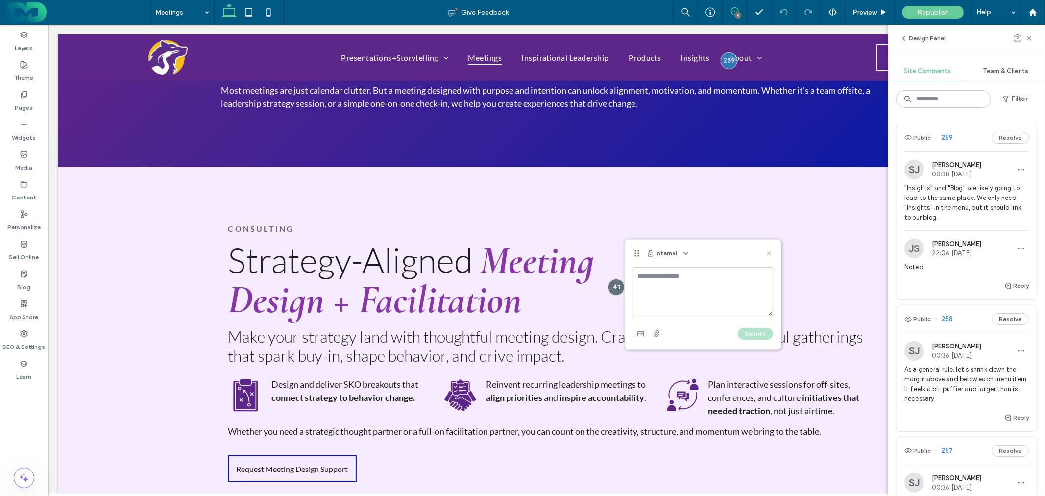
click at [769, 251] on icon at bounding box center [769, 253] width 8 height 8
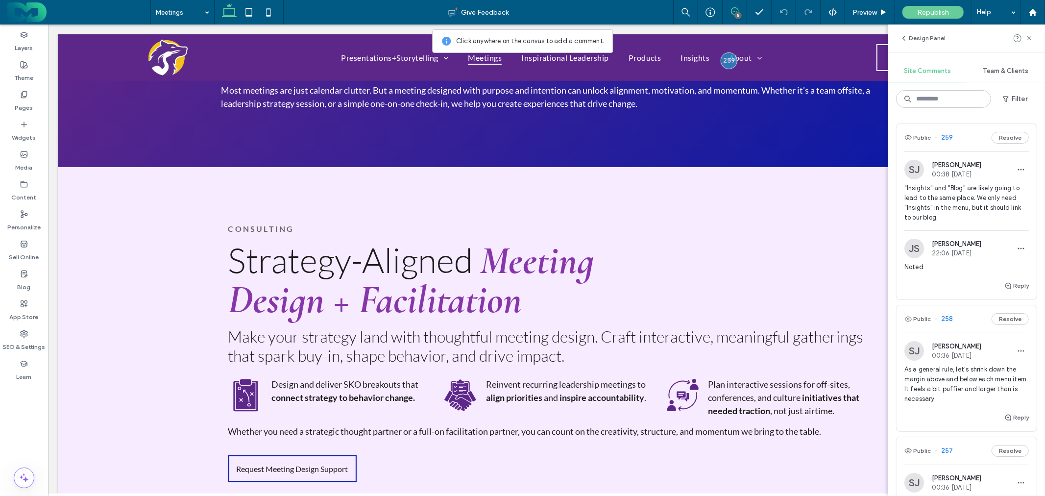
click at [733, 15] on use at bounding box center [735, 11] width 8 height 8
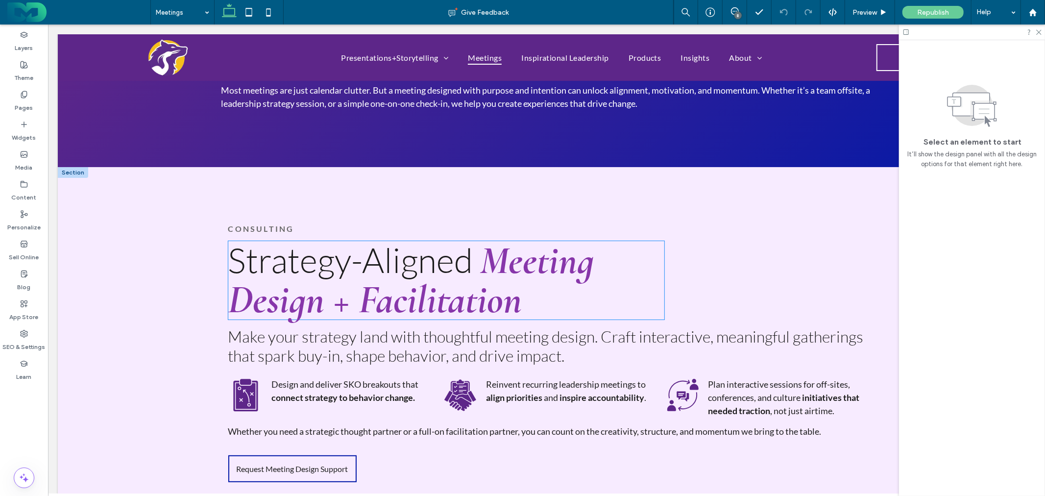
click at [624, 280] on h2 "Strategy-Aligned Meeting Design + Facilitation" at bounding box center [446, 279] width 436 height 78
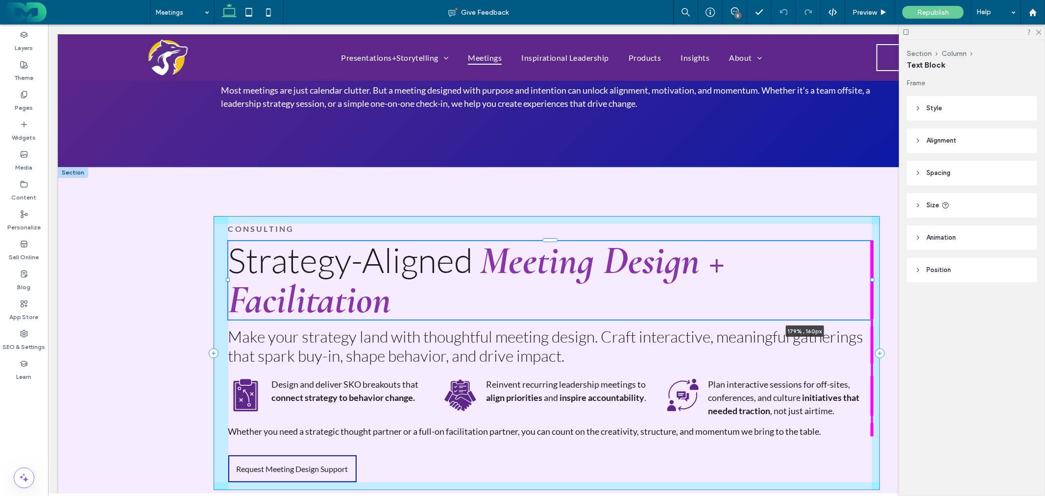
drag, startPoint x: 661, startPoint y: 277, endPoint x: 1381, endPoint y: 259, distance: 720.6
type input "***"
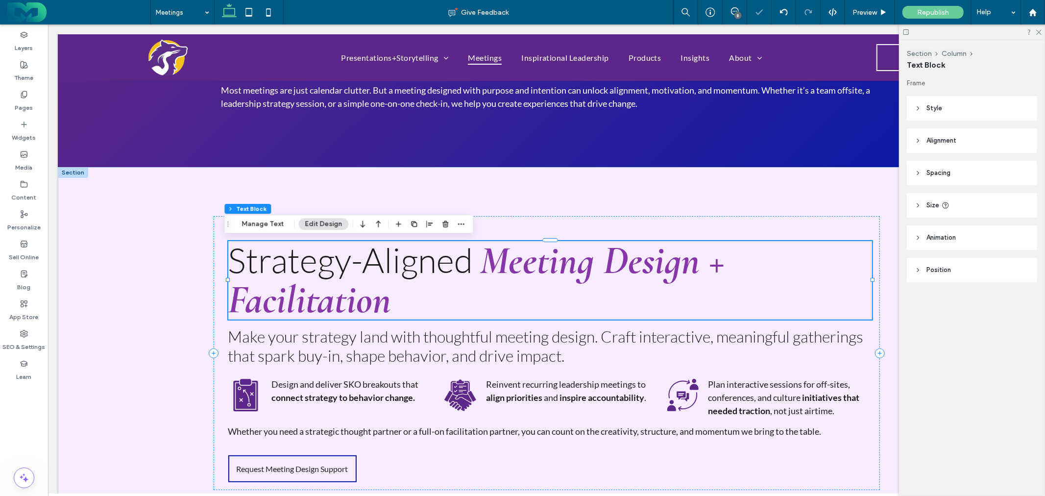
click at [459, 277] on span "Strategy-Aligned" at bounding box center [350, 259] width 245 height 42
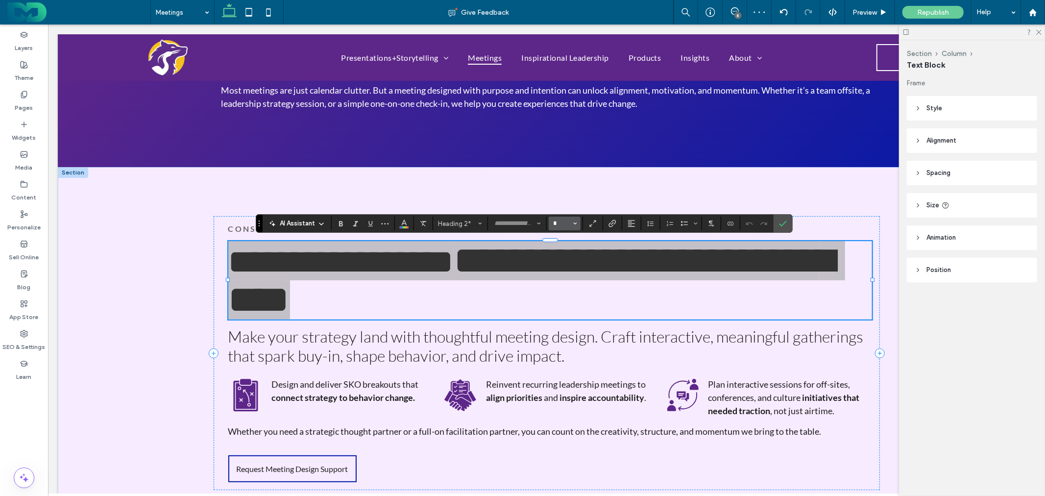
click at [567, 224] on input "*" at bounding box center [561, 223] width 19 height 8
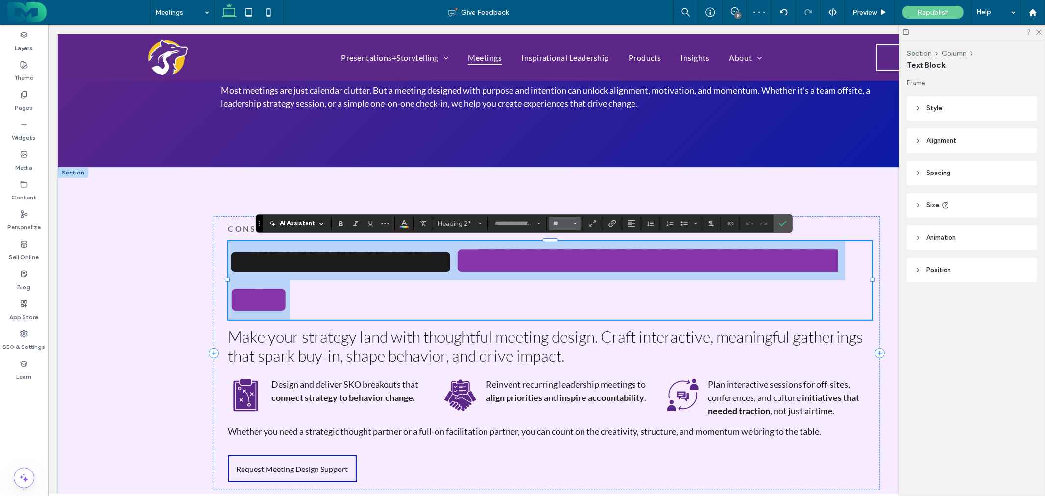
type input "**"
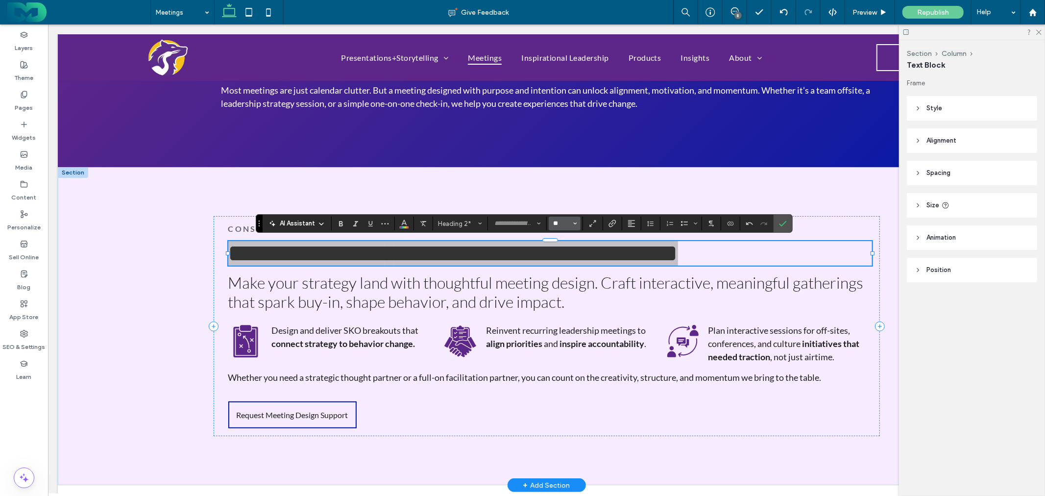
click at [562, 225] on input "**" at bounding box center [561, 223] width 19 height 8
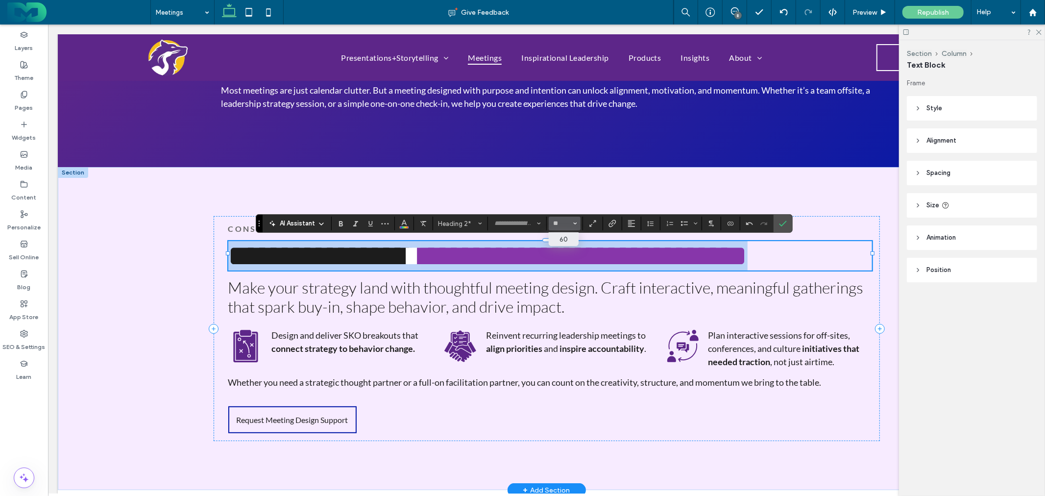
type input "**"
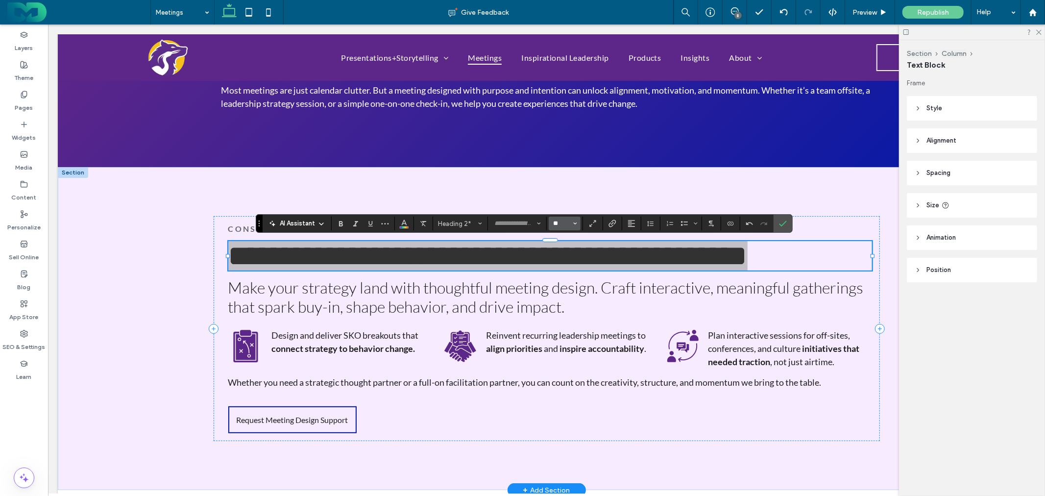
click at [562, 225] on input "**" at bounding box center [561, 223] width 19 height 8
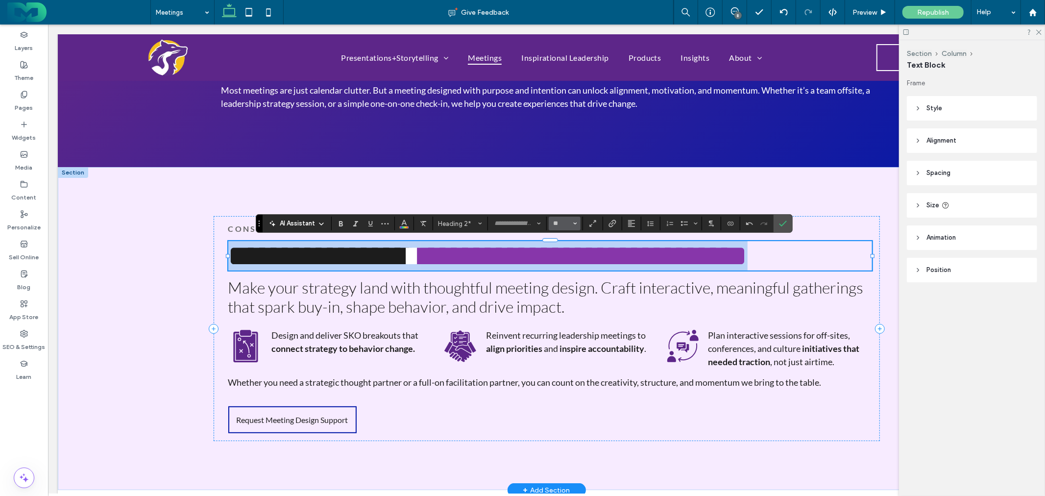
type input "**"
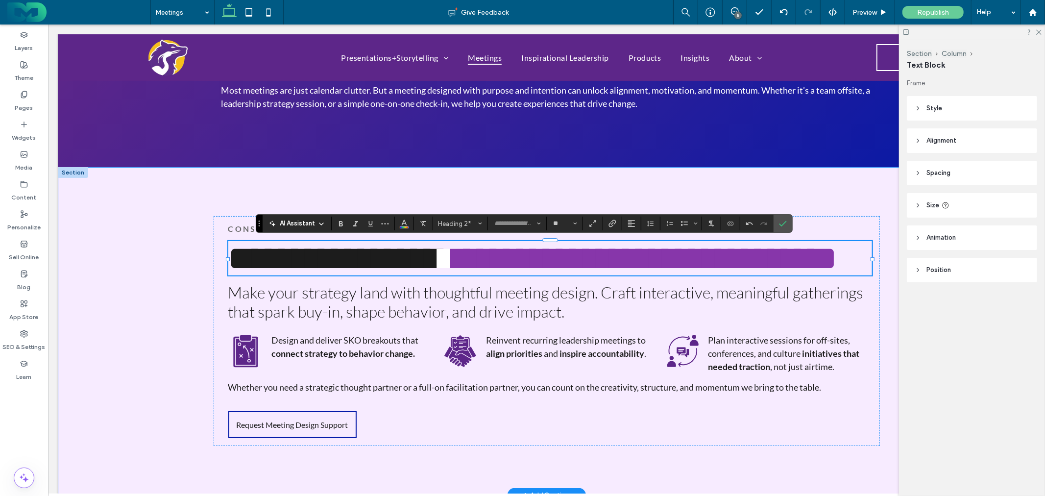
click at [665, 180] on div "**********" at bounding box center [545, 330] width 705 height 328
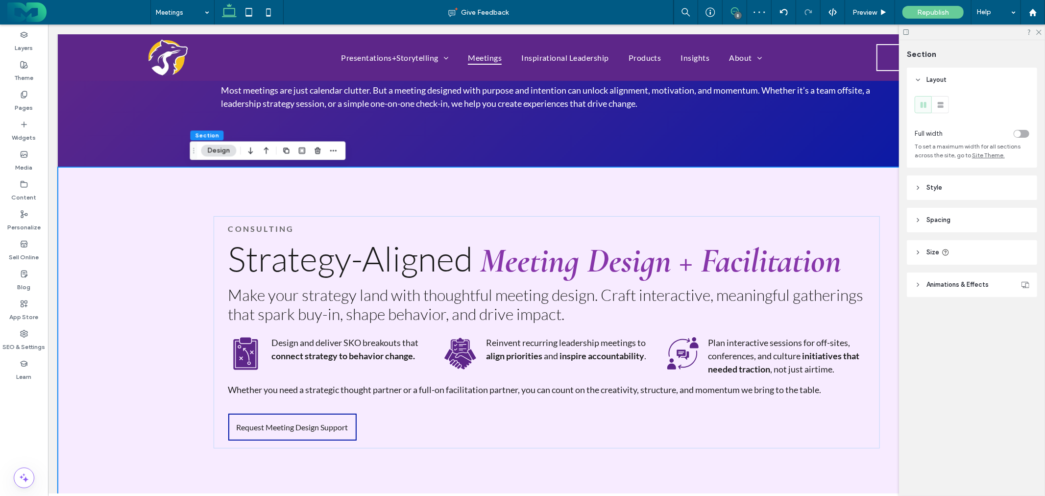
click at [736, 9] on icon at bounding box center [735, 11] width 8 height 8
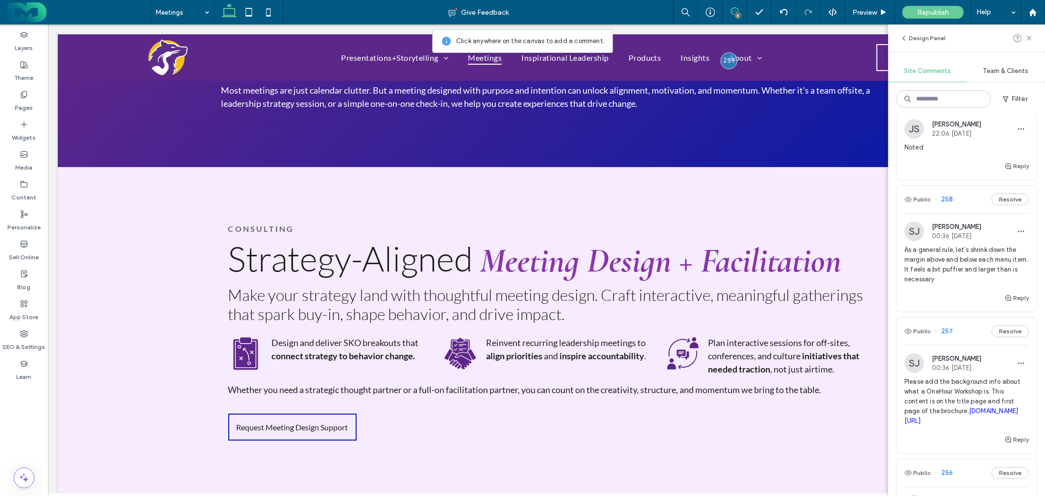
scroll to position [217, 0]
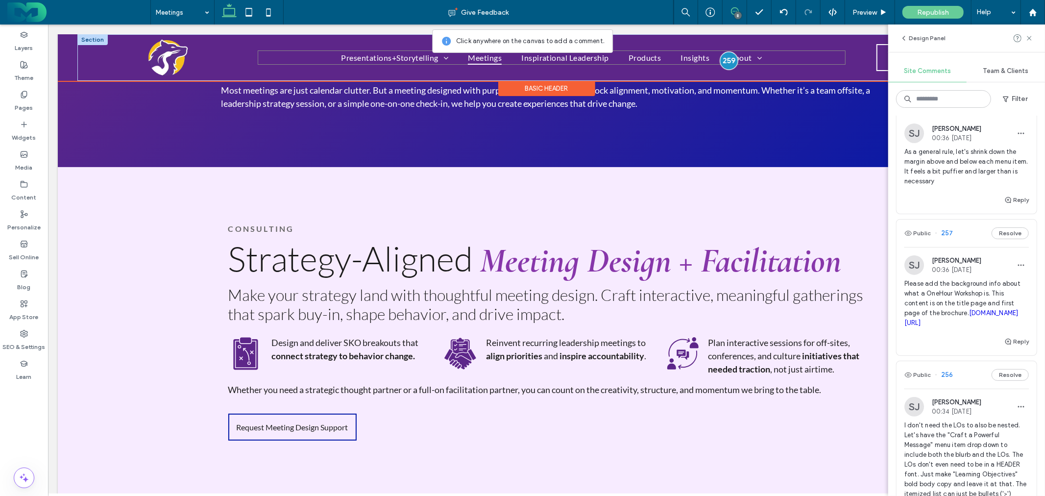
click at [722, 64] on div at bounding box center [728, 60] width 18 height 18
